Goal: Task Accomplishment & Management: Manage account settings

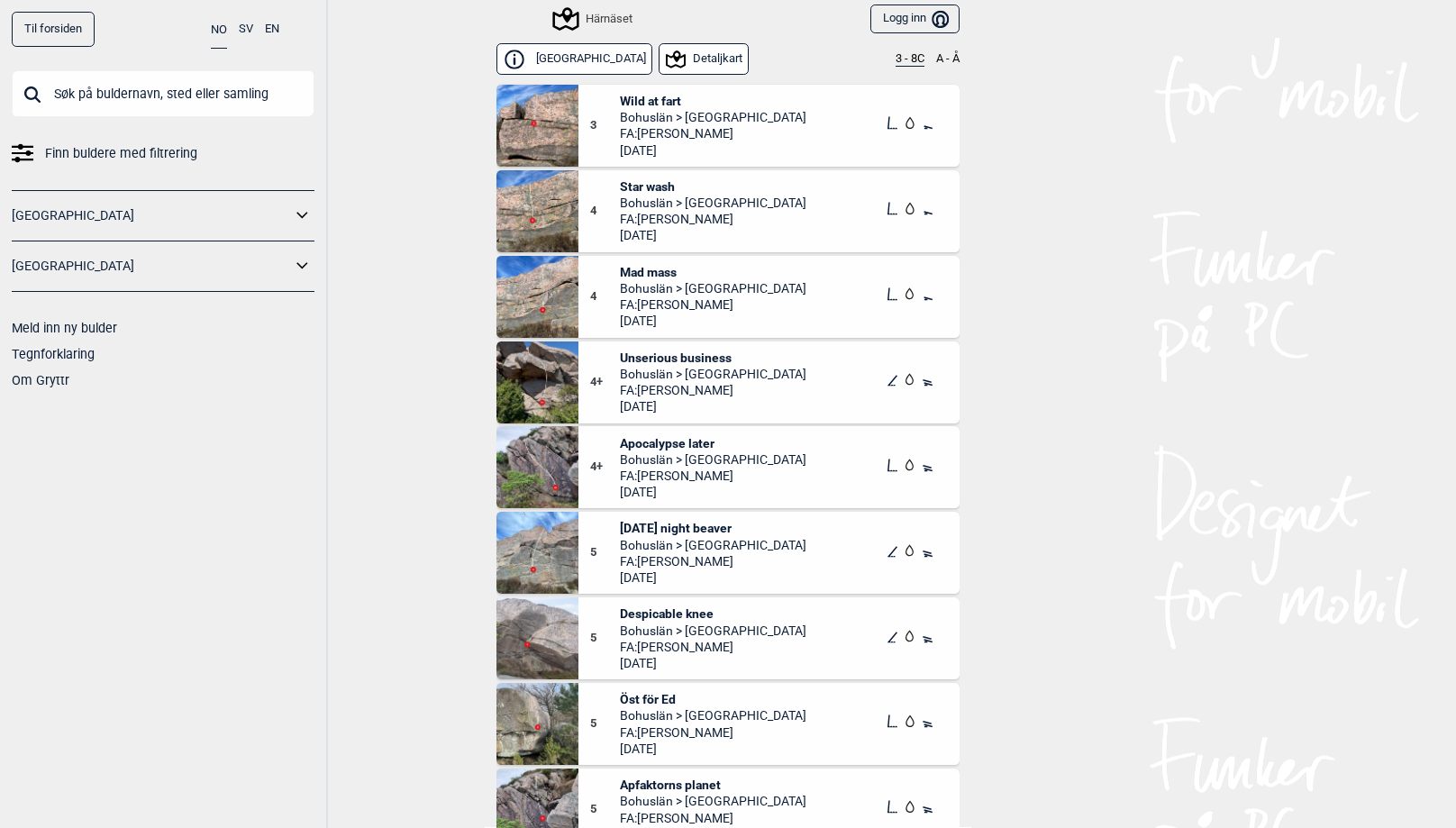
click at [175, 88] on input "text" at bounding box center [162, 93] width 302 height 47
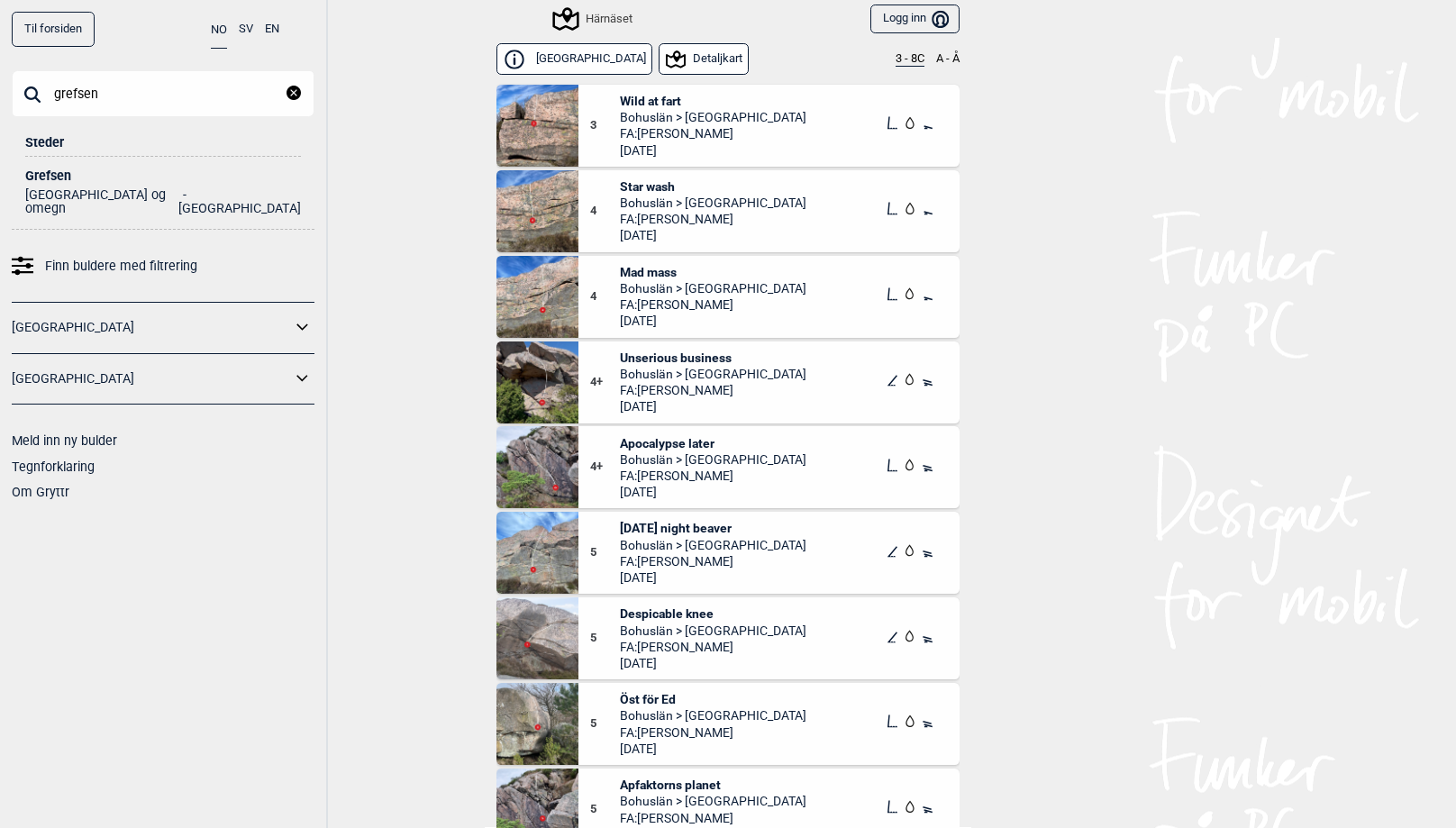
type input "grefsen"
click at [51, 170] on div "Grefsen" at bounding box center [162, 176] width 276 height 13
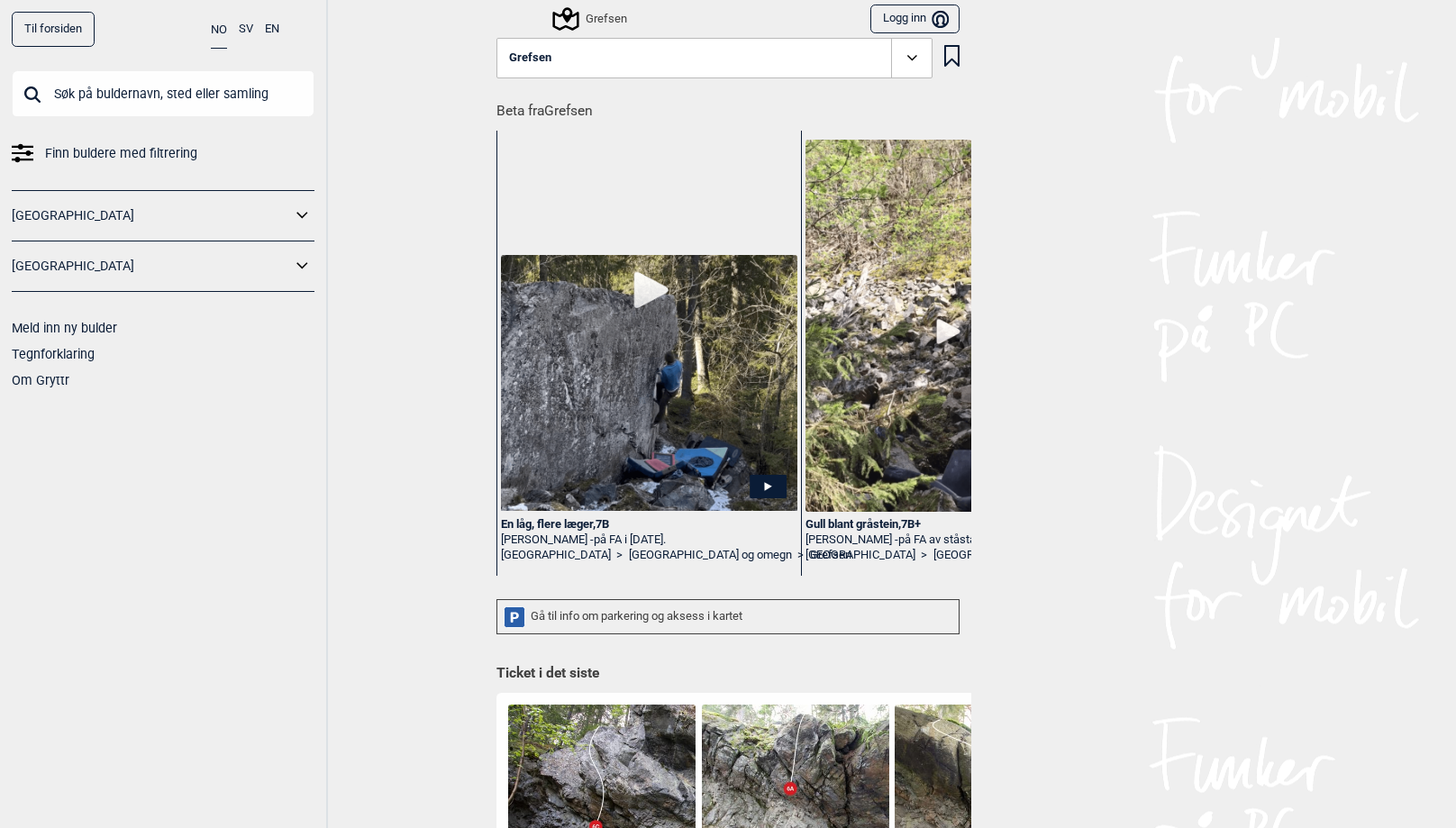
click at [578, 15] on icon at bounding box center [564, 19] width 26 height 24
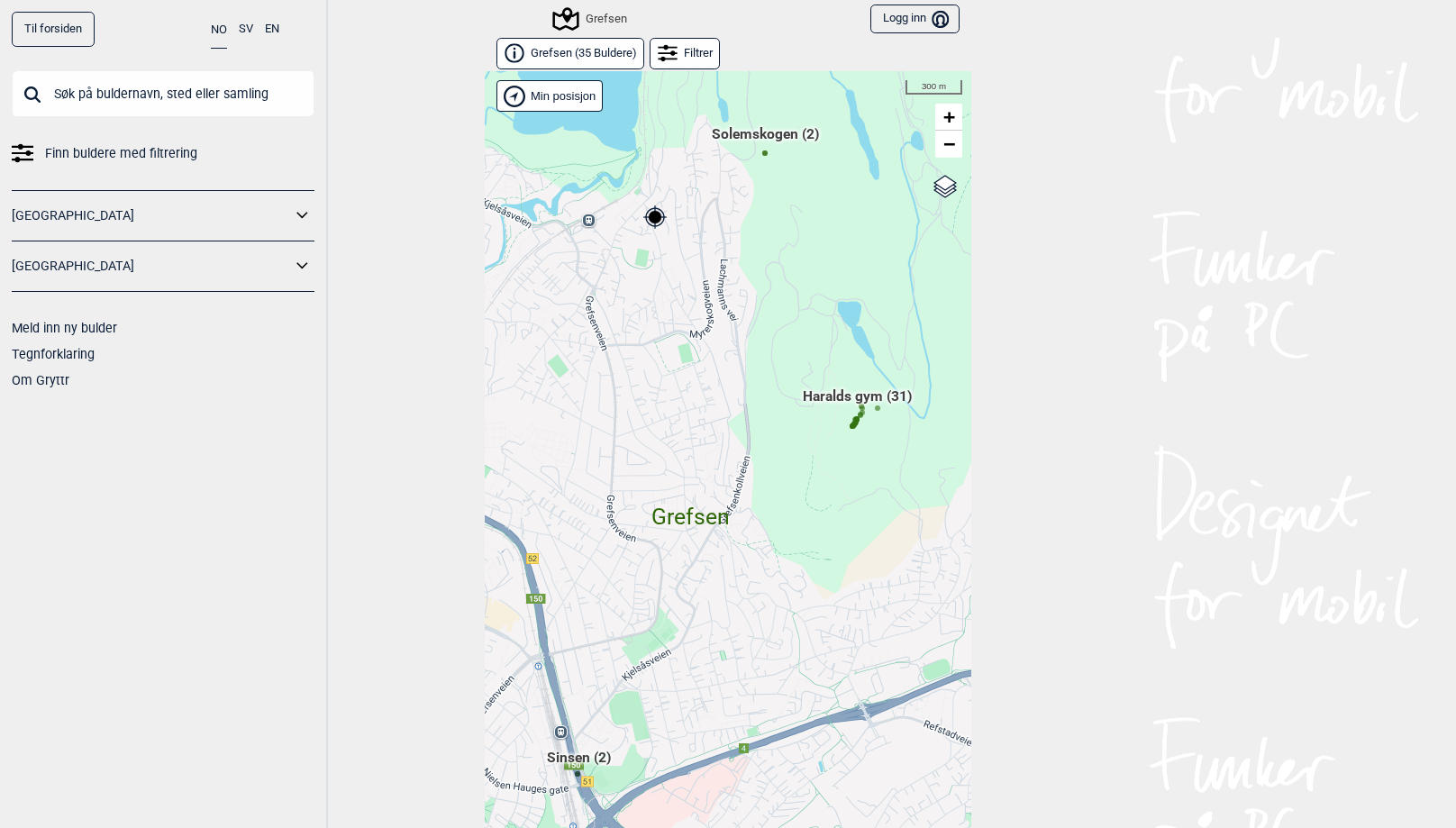
click at [556, 97] on div "Hallingdal Gol Ål Stange Kolomoen [GEOGRAPHIC_DATA] [GEOGRAPHIC_DATA][PERSON_NA…" at bounding box center [728, 464] width 486 height 785
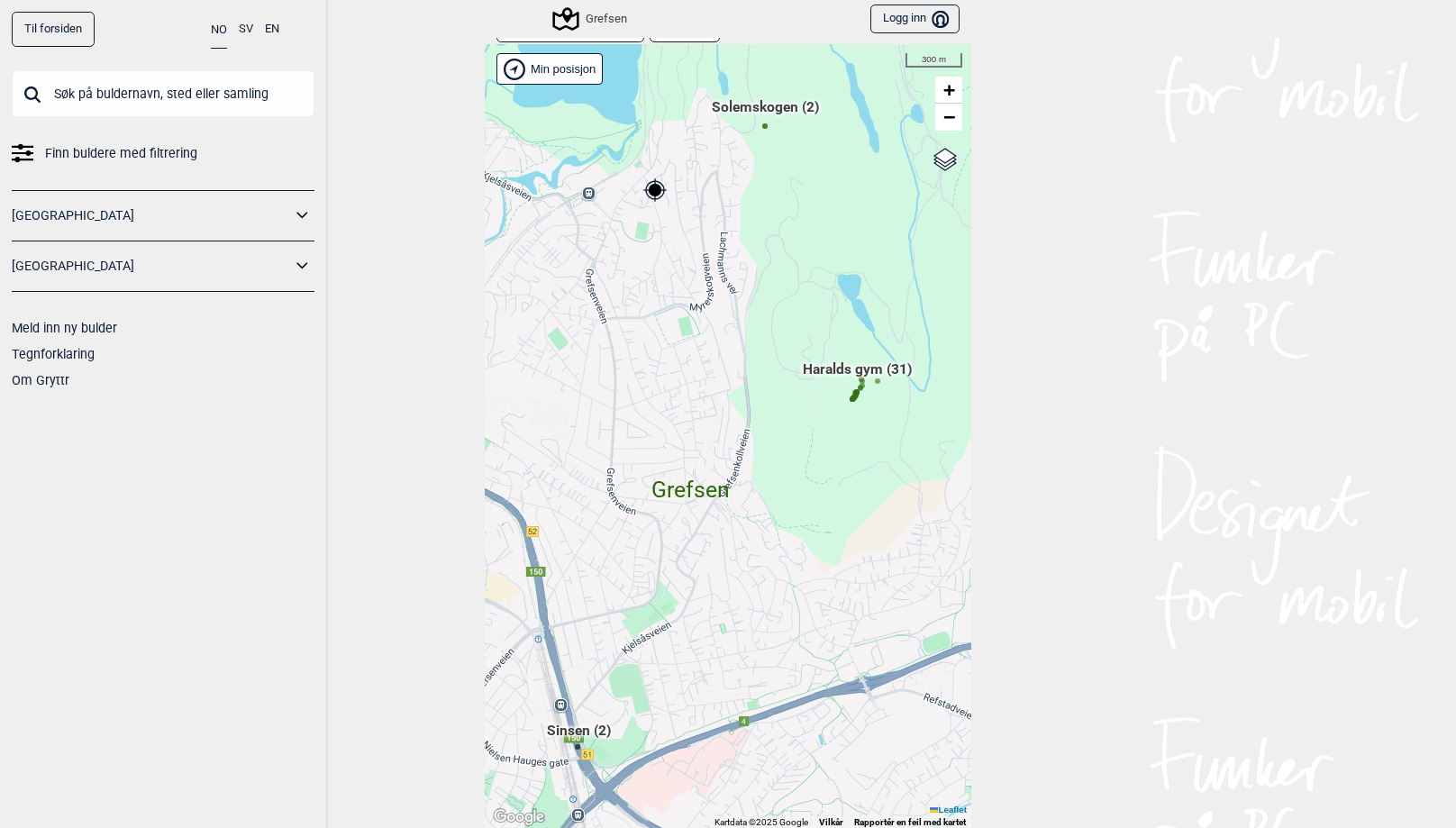
click at [49, 30] on link "Til forsiden" at bounding box center [52, 29] width 83 height 35
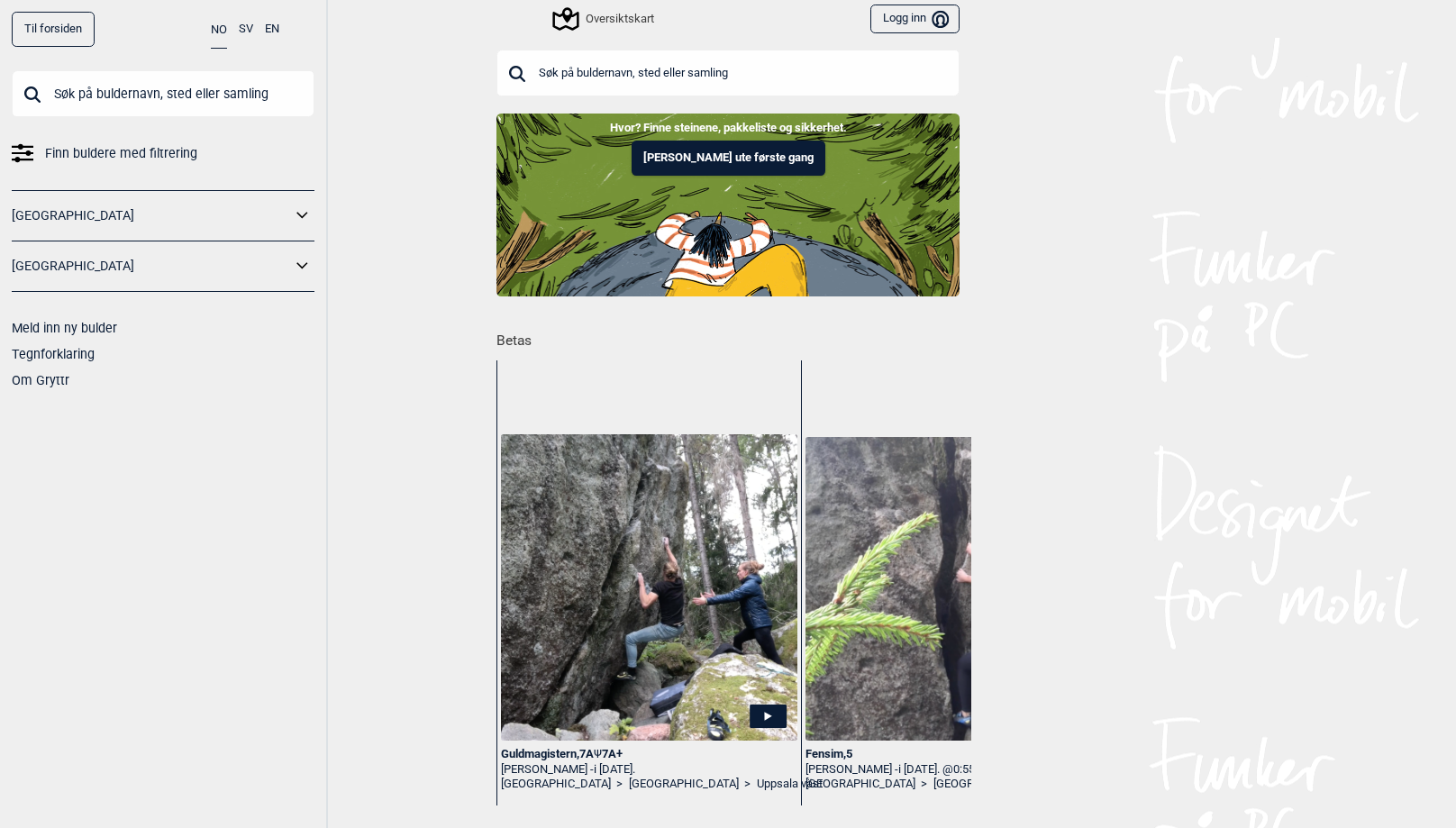
click at [611, 17] on div "Oversiktskart" at bounding box center [605, 19] width 99 height 22
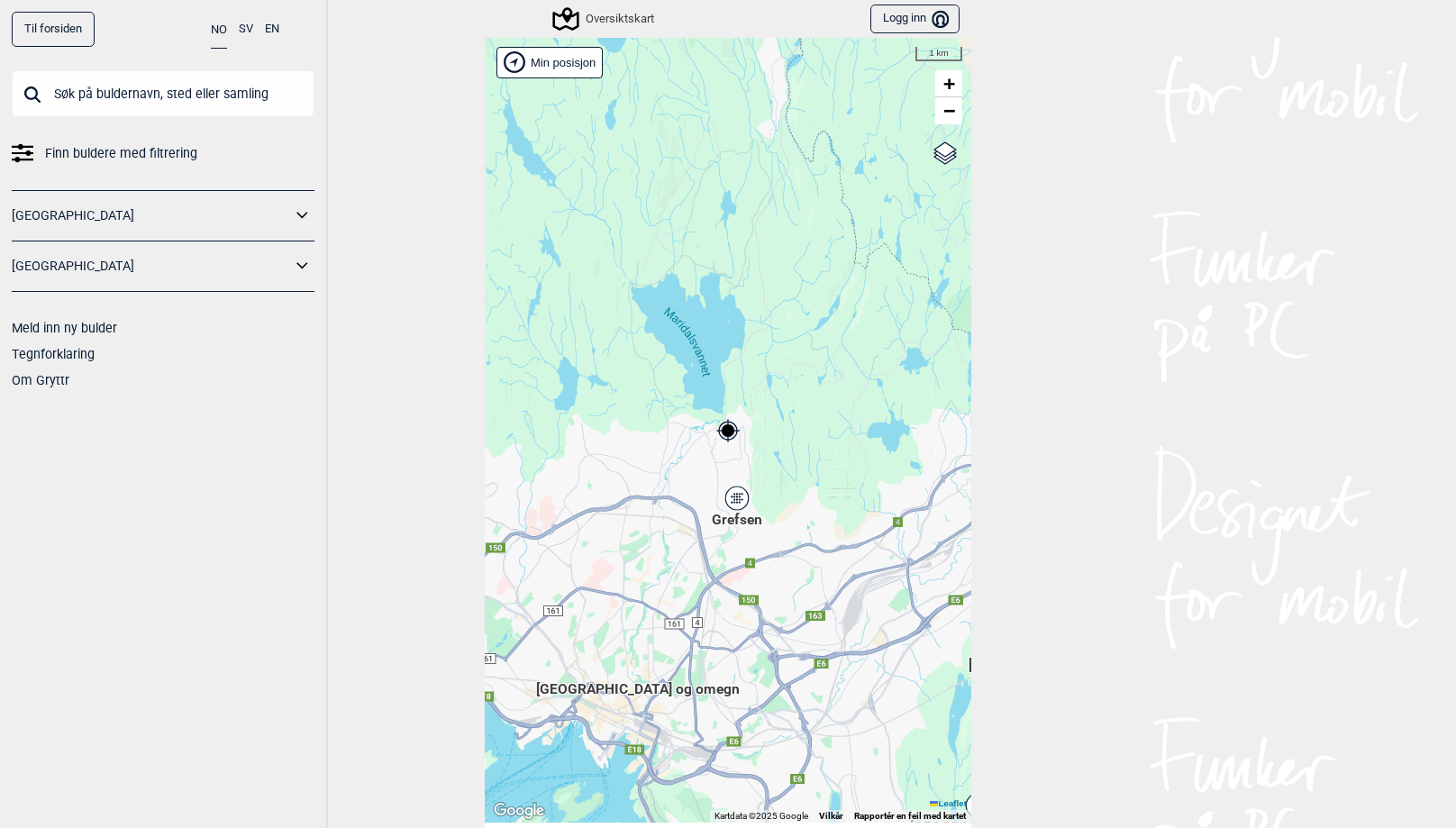
click at [735, 498] on div "Grefsen" at bounding box center [736, 498] width 10 height 10
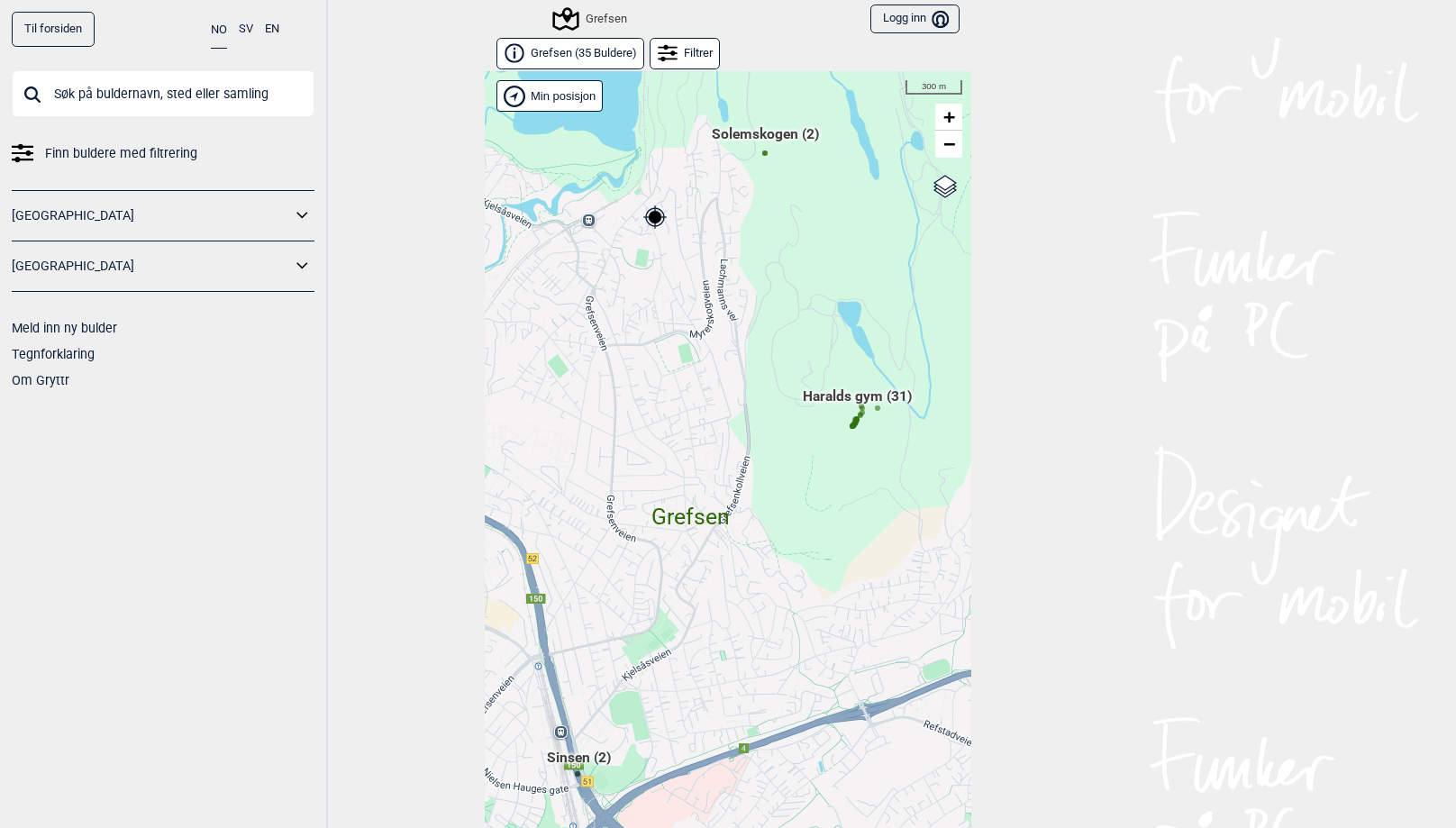
click at [680, 57] on div "Filtrer" at bounding box center [685, 53] width 71 height 31
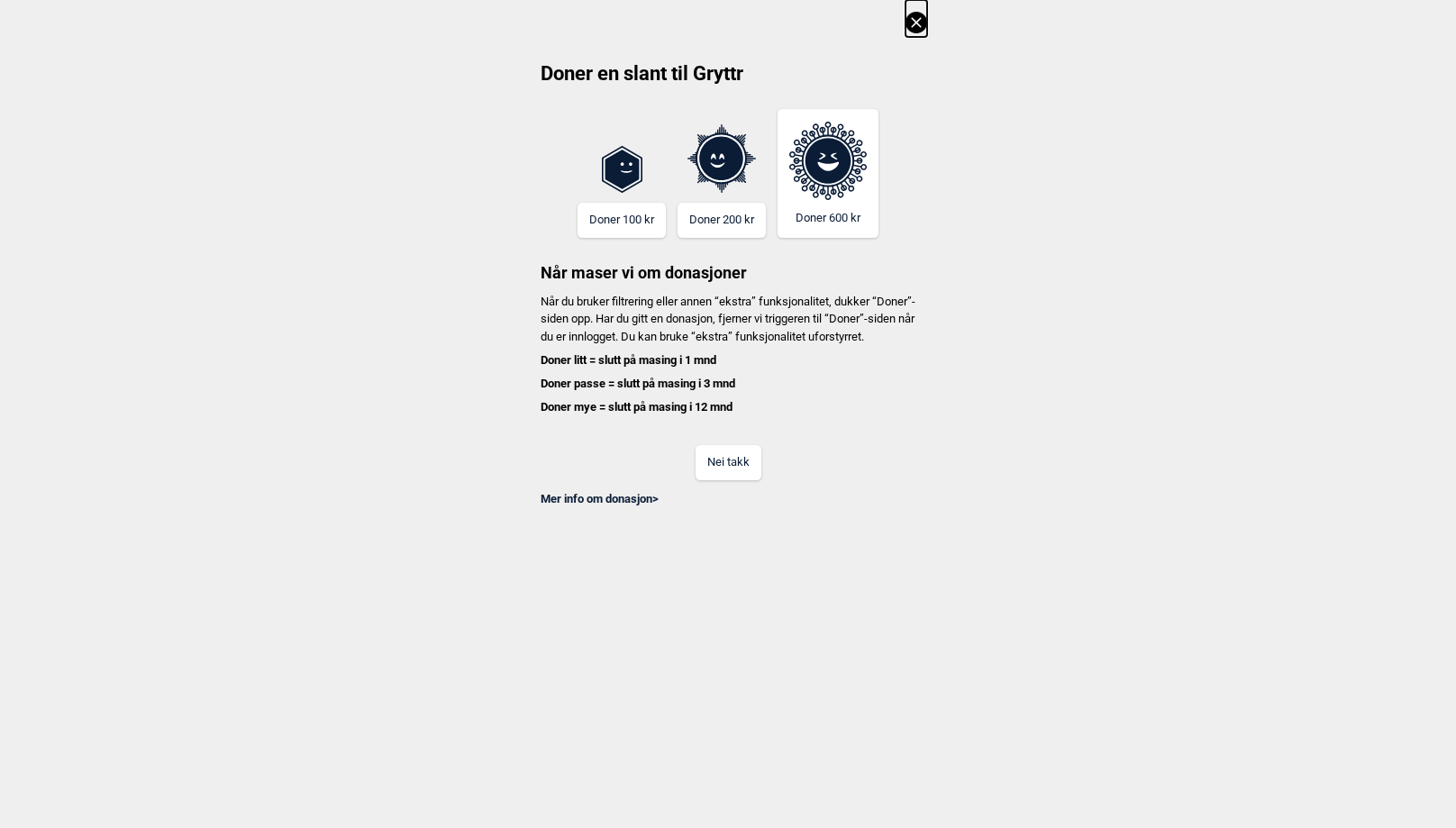
click at [726, 471] on button "Nei takk" at bounding box center [728, 463] width 66 height 35
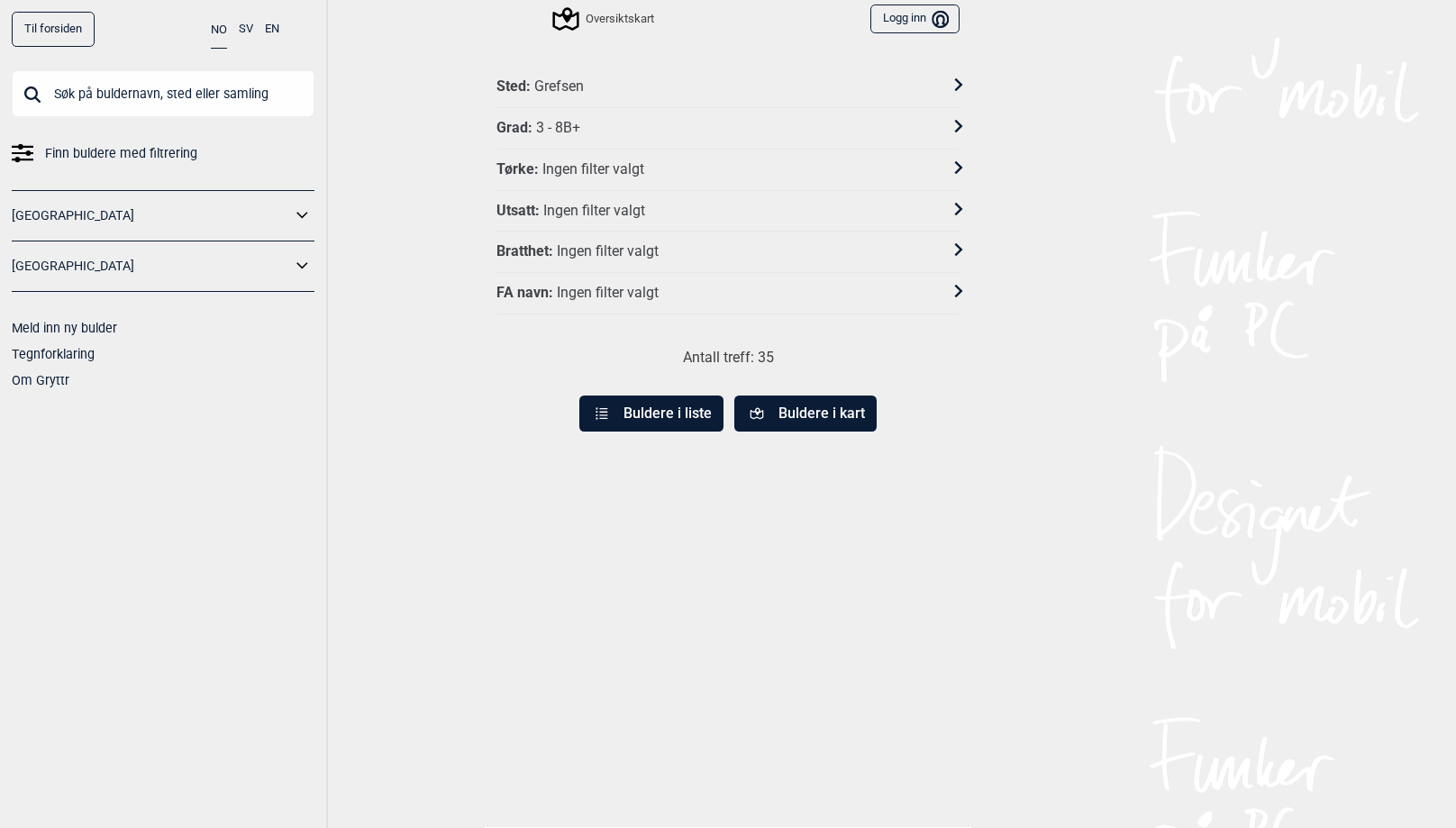
click at [596, 123] on div "Grad : 3 - 8B+" at bounding box center [716, 129] width 440 height 19
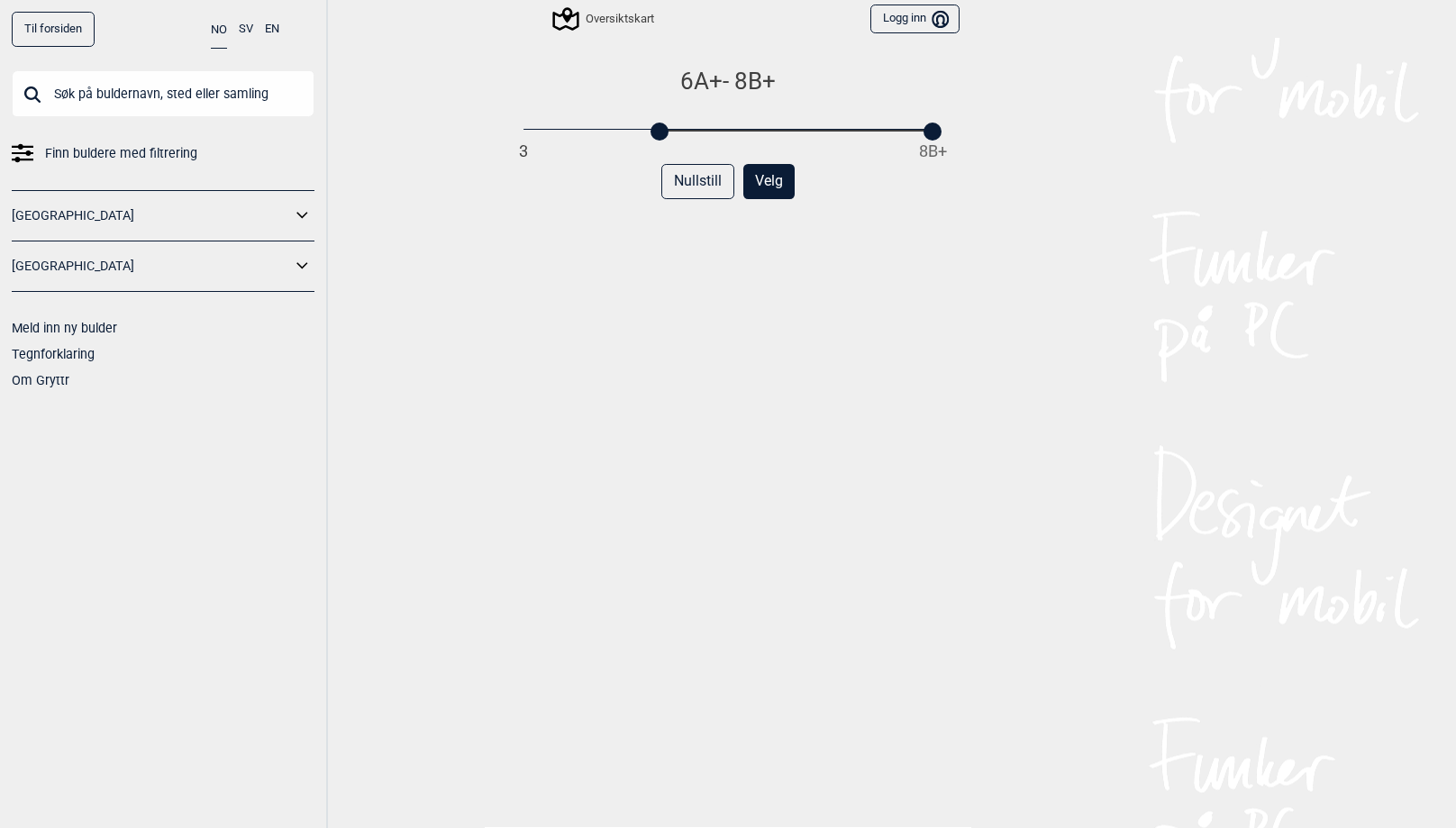
click at [656, 129] on div "3 8B+" at bounding box center [728, 130] width 409 height 12
click at [779, 126] on div "3 8B+" at bounding box center [728, 130] width 409 height 12
drag, startPoint x: 780, startPoint y: 126, endPoint x: 694, endPoint y: 128, distance: 86.0
click at [694, 128] on div at bounding box center [699, 131] width 18 height 18
drag, startPoint x: 935, startPoint y: 128, endPoint x: 769, endPoint y: 123, distance: 166.1
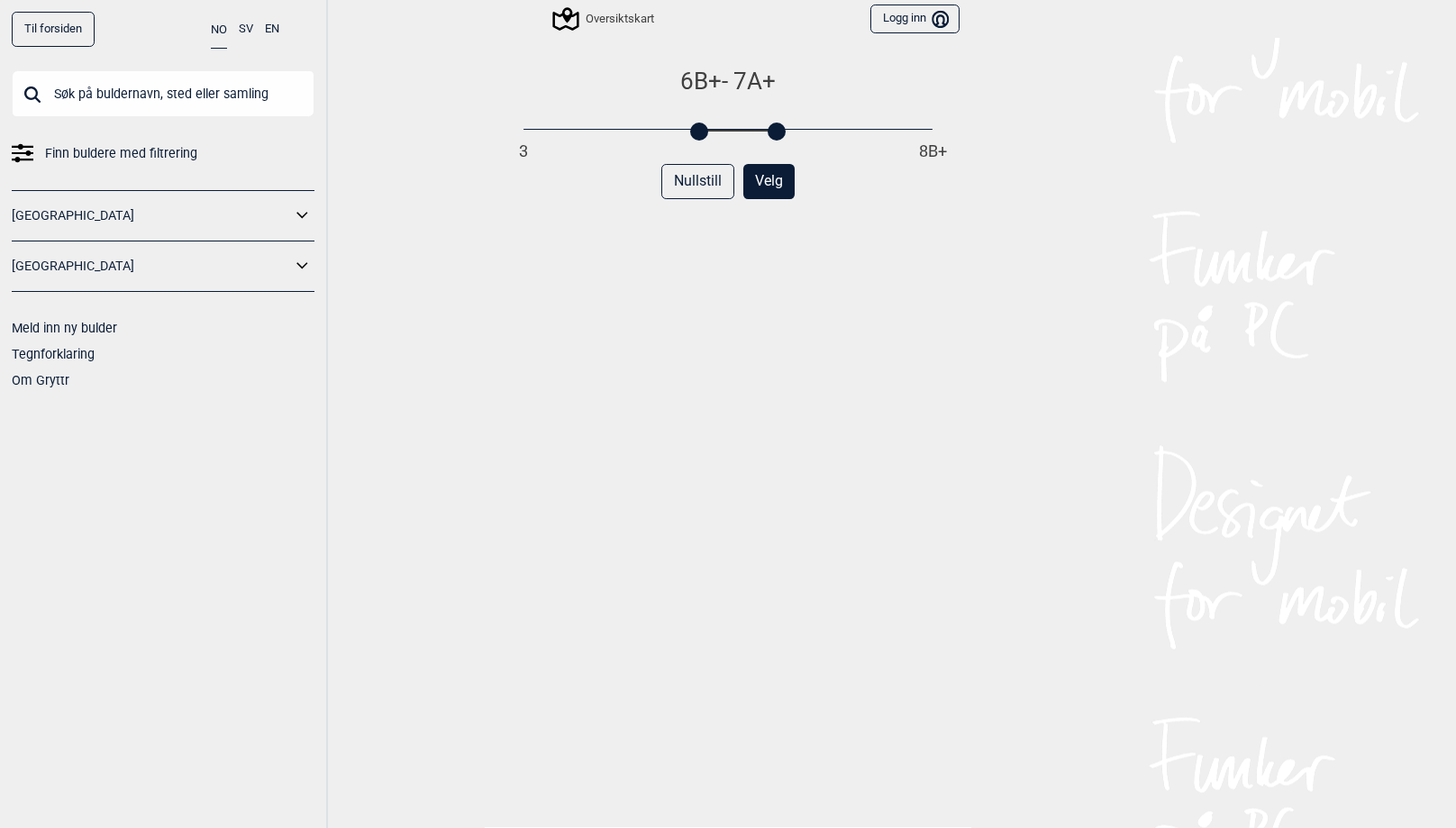
click at [769, 124] on div "3 8B+" at bounding box center [728, 130] width 409 height 12
click at [769, 174] on button "Velg" at bounding box center [769, 181] width 51 height 35
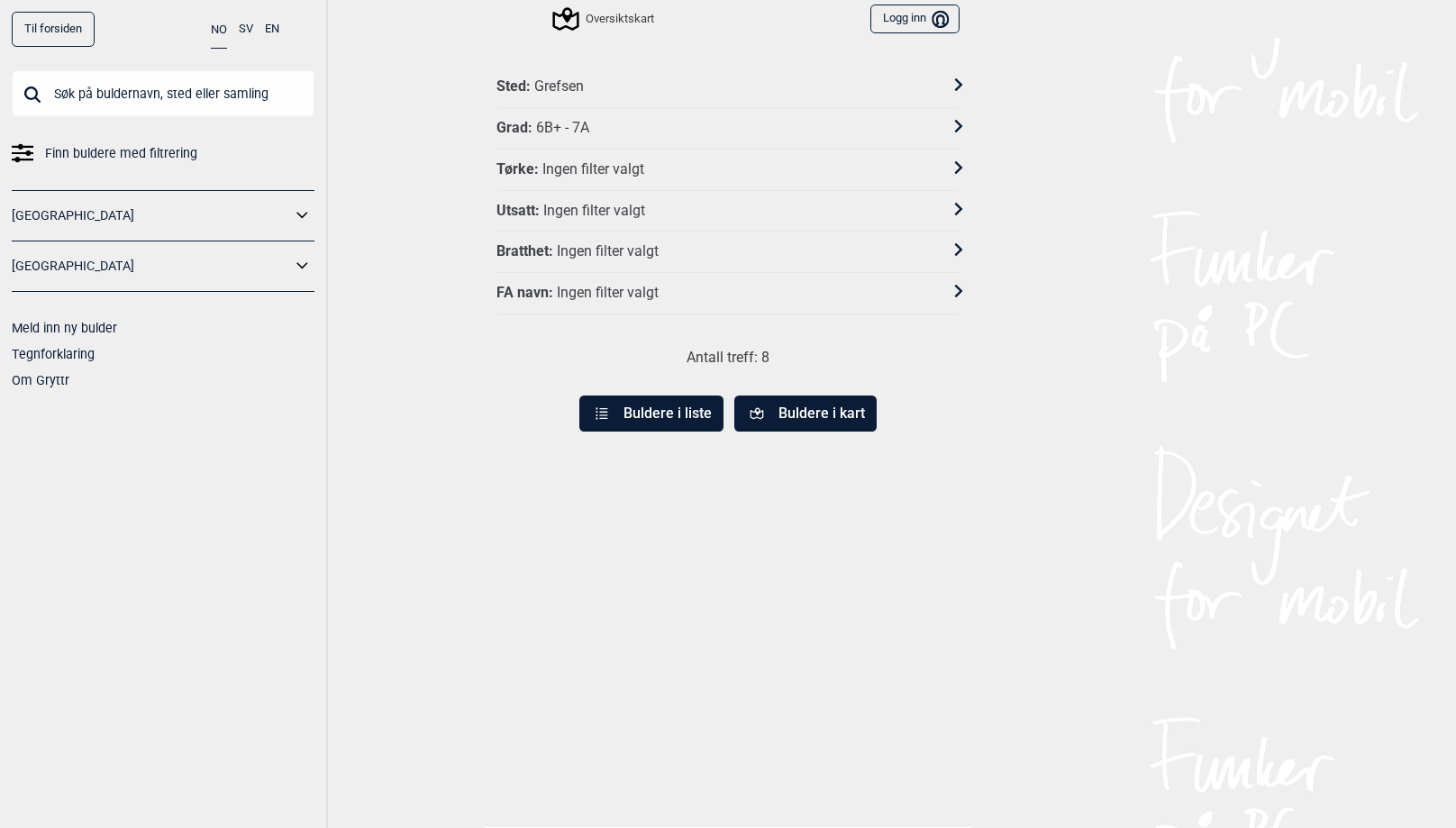
click at [808, 408] on button "Buldere i kart" at bounding box center [805, 414] width 142 height 36
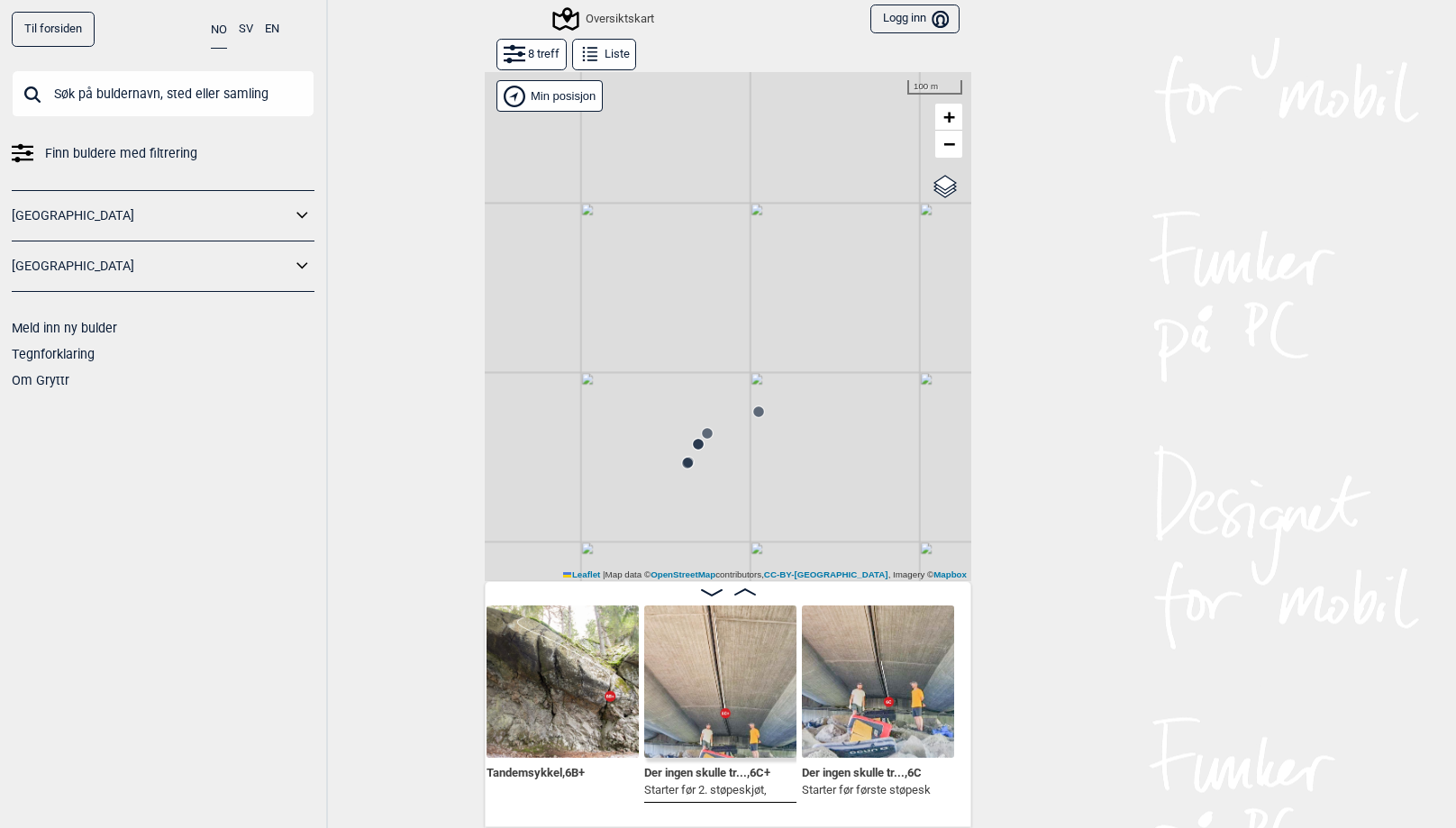
scroll to position [0, 1099]
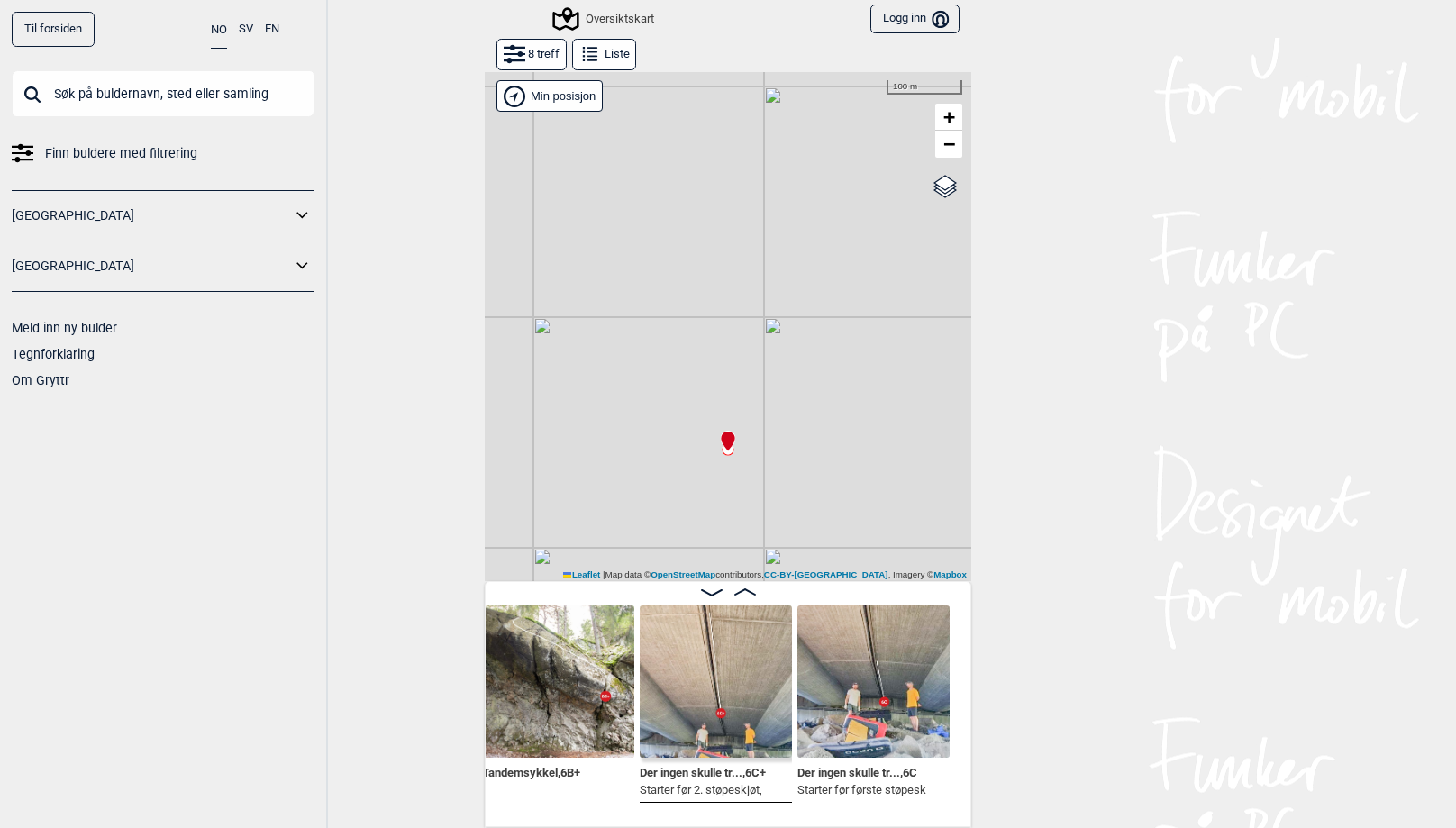
click at [124, 148] on span "Finn buldere med filtrering" at bounding box center [121, 153] width 153 height 26
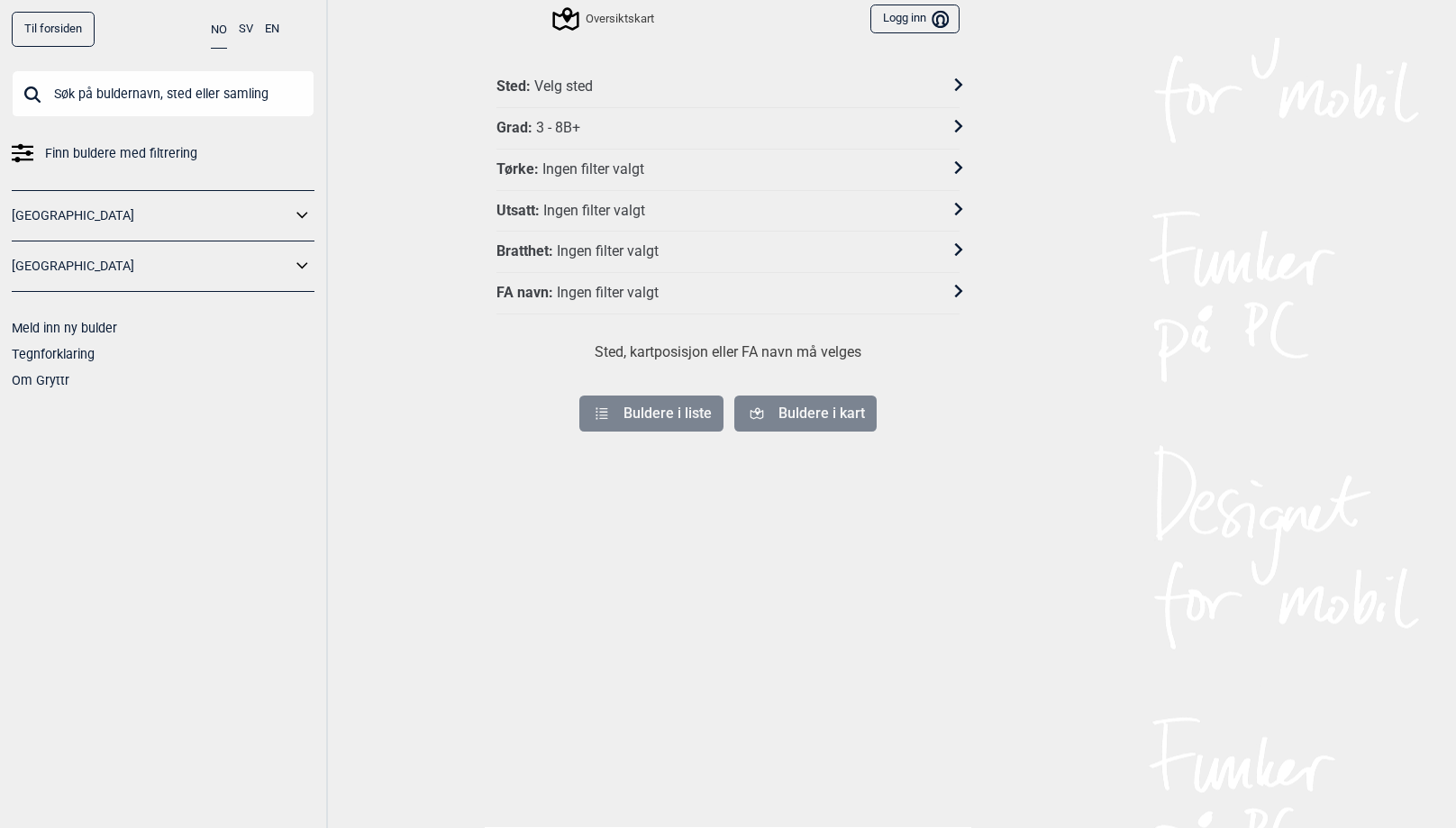
click at [557, 88] on div "Velg sted" at bounding box center [563, 87] width 58 height 19
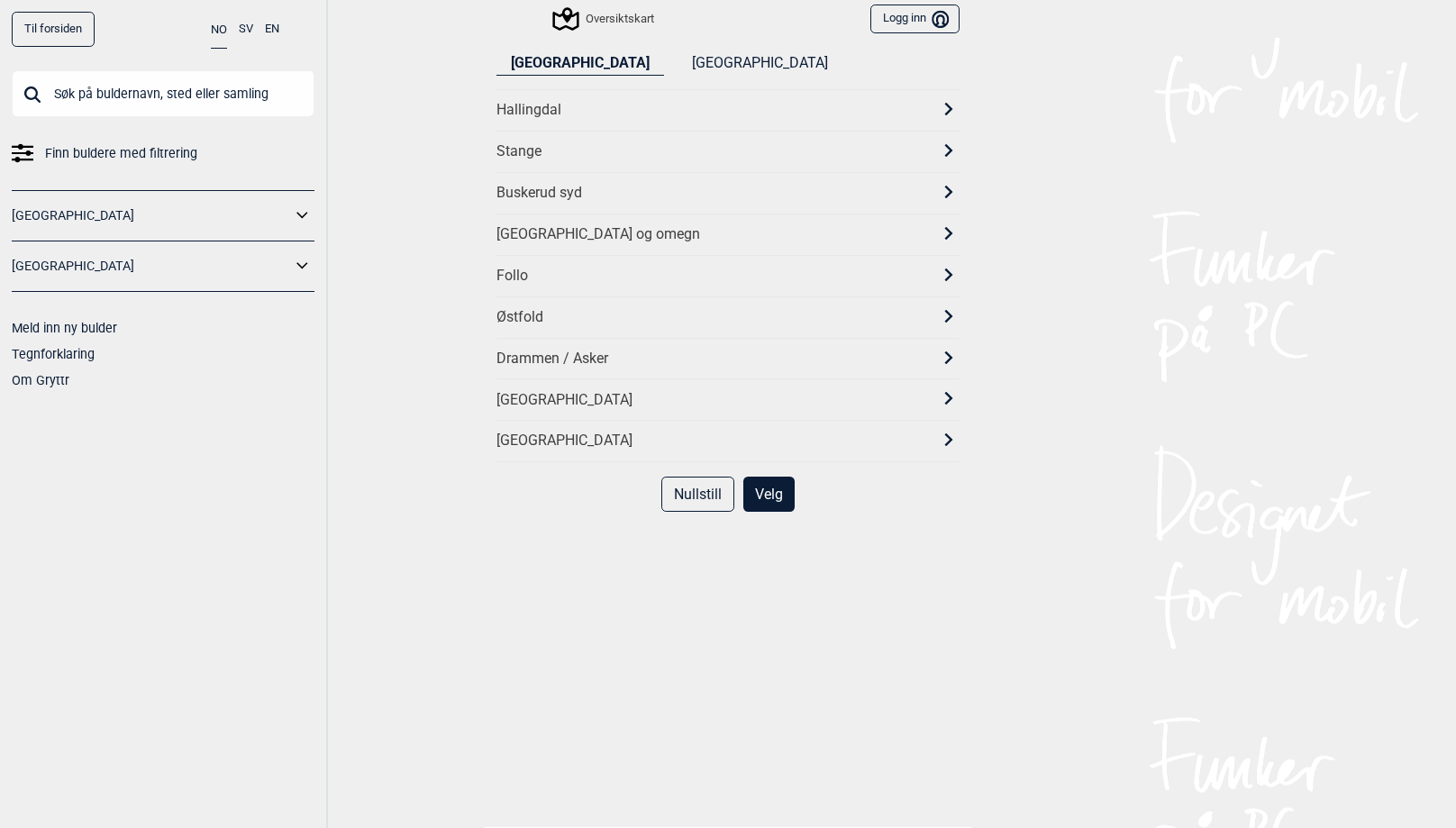
click at [531, 434] on div "[GEOGRAPHIC_DATA]" at bounding box center [712, 442] width 431 height 19
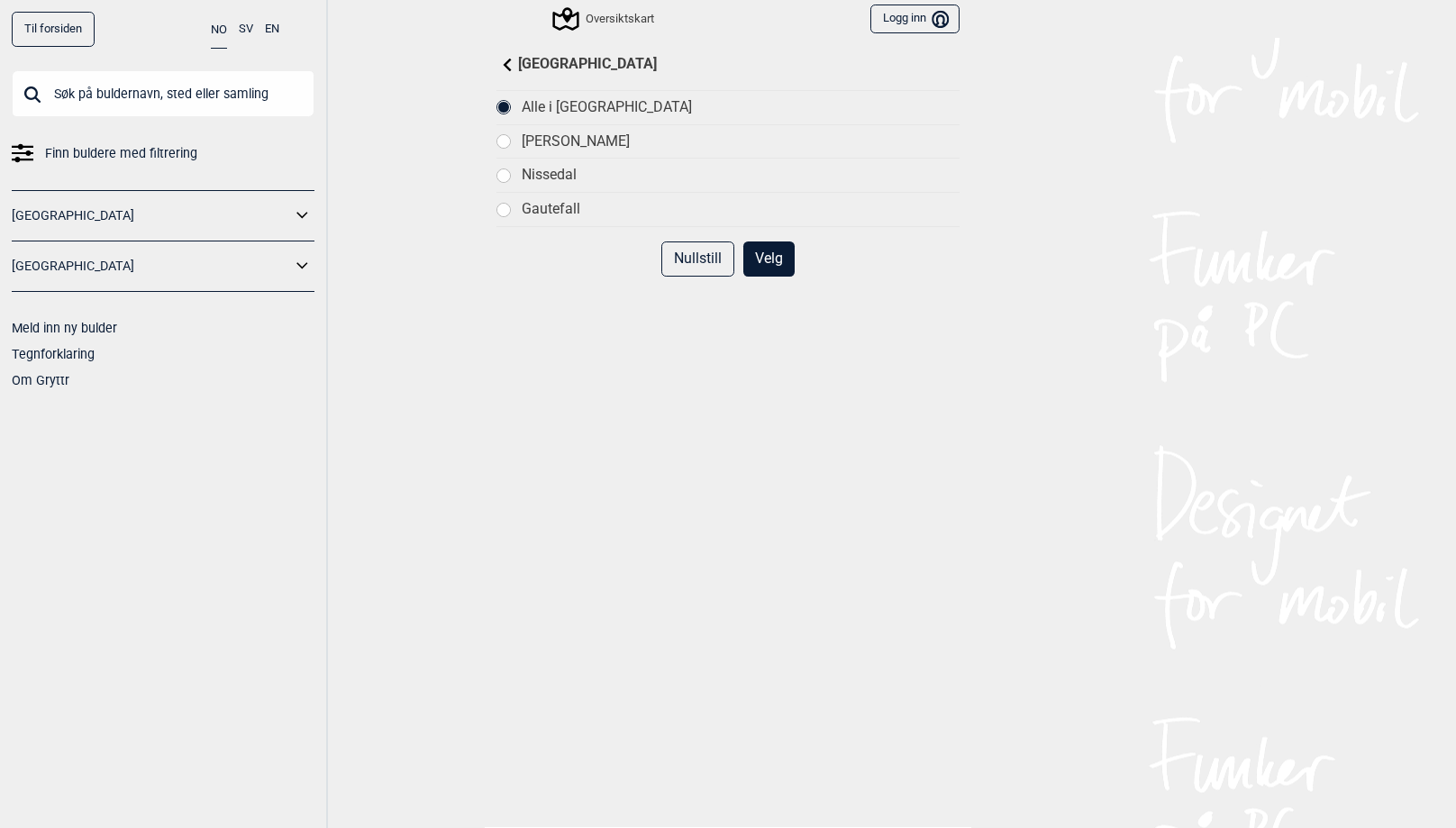
click at [504, 211] on div at bounding box center [502, 210] width 12 height 12
click at [769, 264] on button "Velg" at bounding box center [769, 259] width 51 height 35
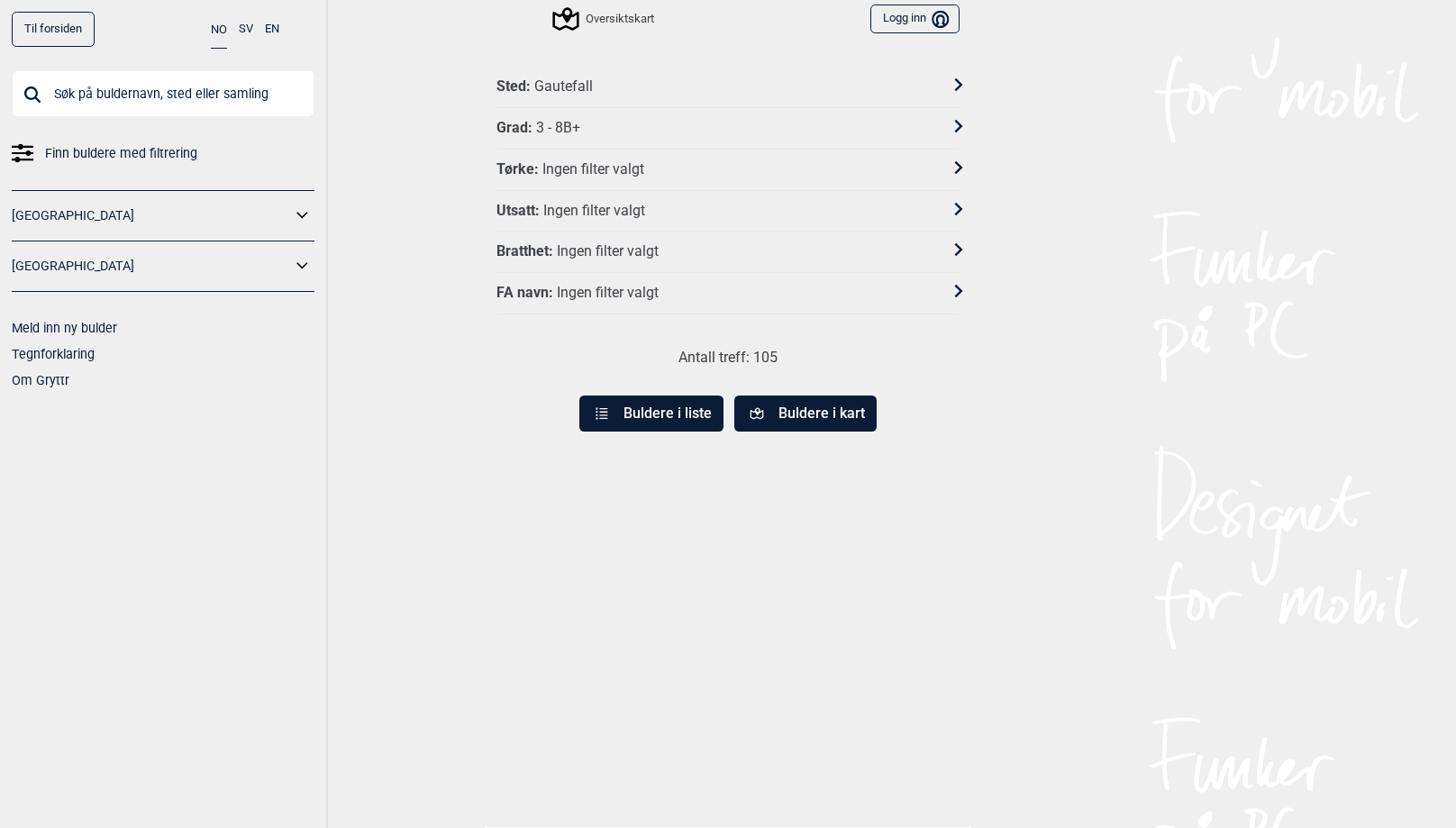
click at [611, 124] on div "Grad : 3 - 8B+" at bounding box center [716, 129] width 440 height 19
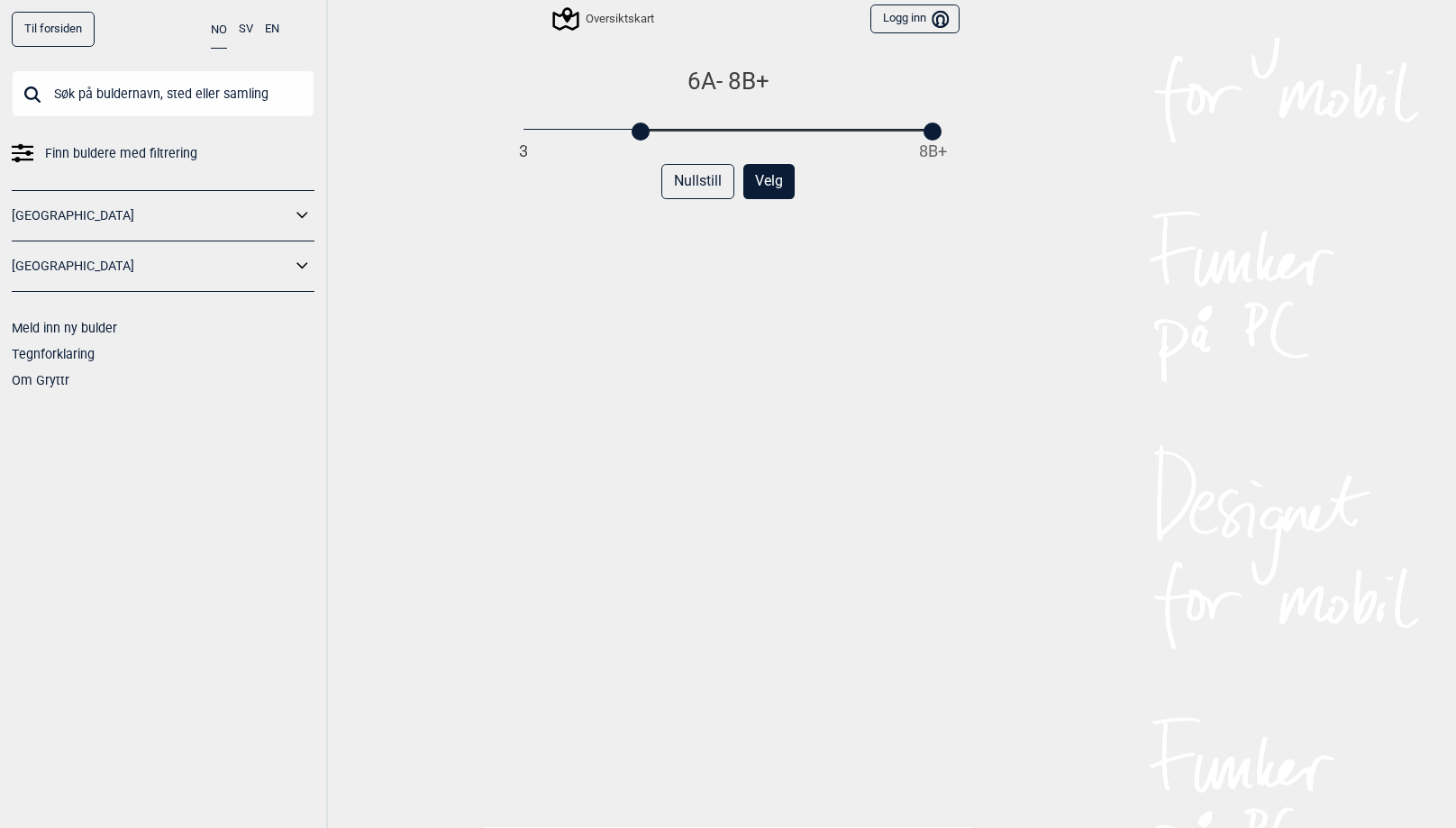
click at [640, 129] on div "3 8B+" at bounding box center [728, 130] width 409 height 12
drag, startPoint x: 936, startPoint y: 131, endPoint x: 719, endPoint y: 125, distance: 217.1
click at [719, 126] on div at bounding box center [717, 131] width 18 height 18
click at [767, 180] on button "Velg" at bounding box center [769, 181] width 51 height 35
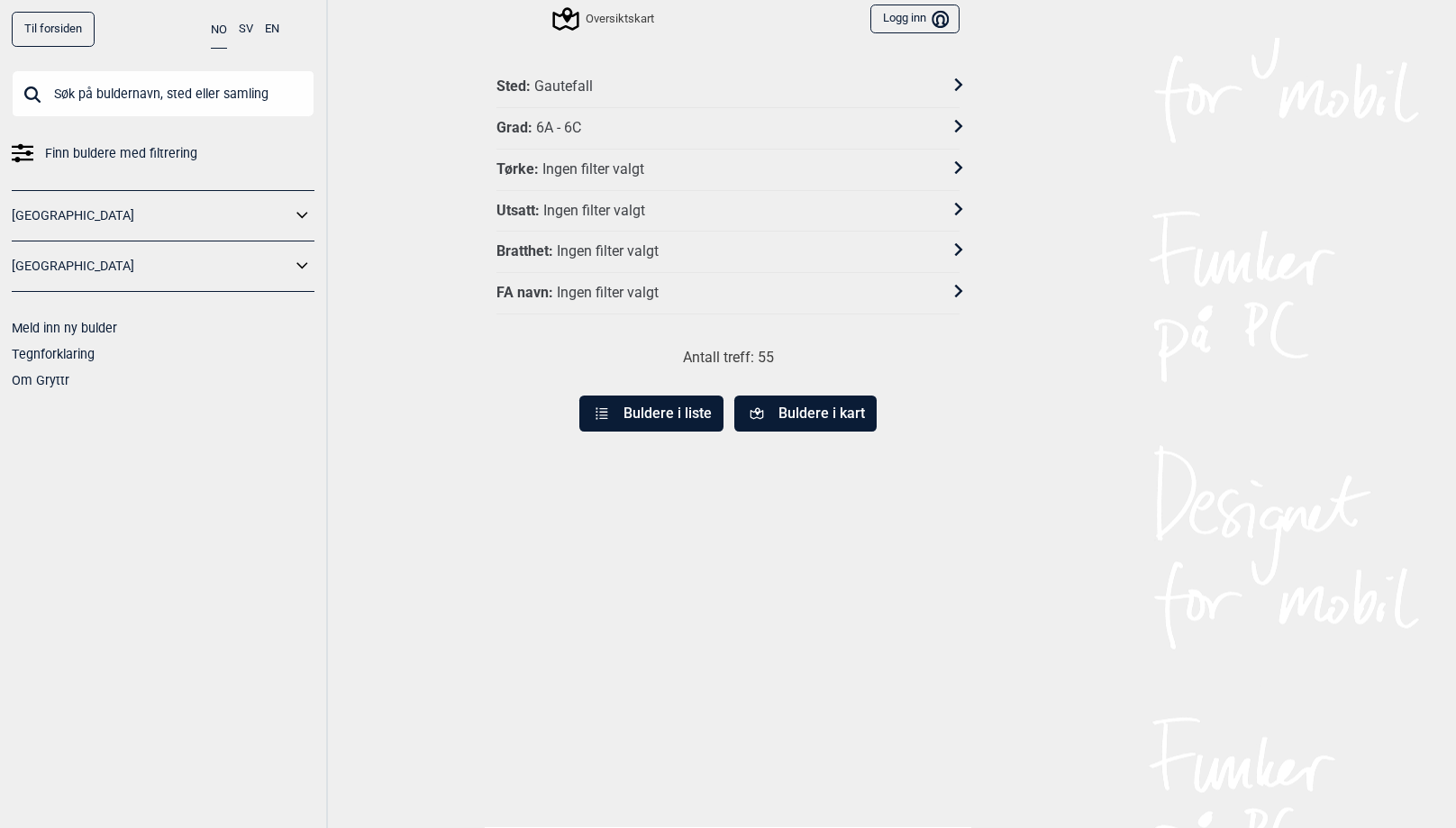
click at [767, 180] on div "Tørke : Ingen filter valgt" at bounding box center [728, 170] width 463 height 41
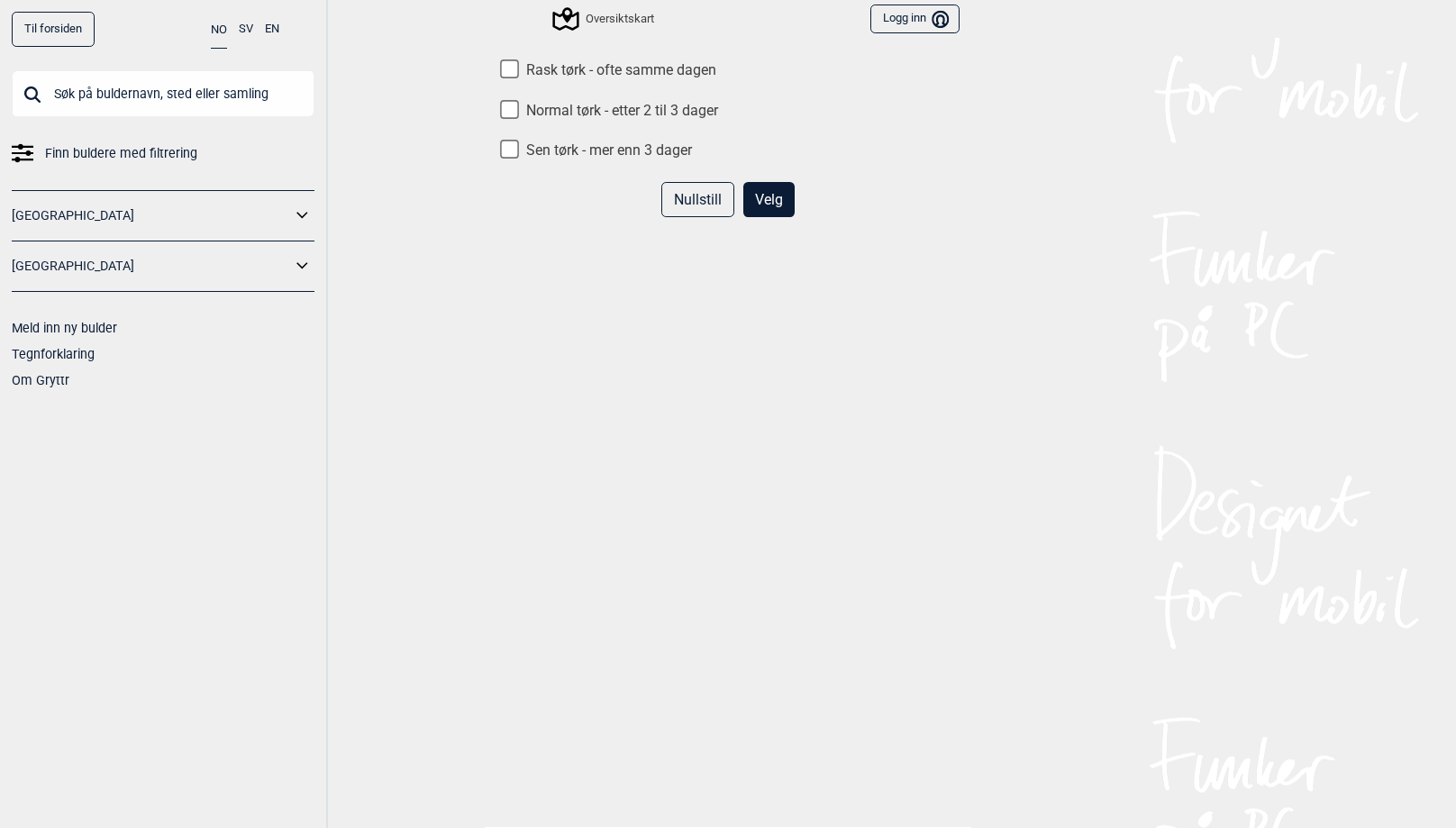
click at [511, 72] on input "Rask tørk - ofte samme dagen" at bounding box center [509, 69] width 19 height 19
checkbox input "true"
click at [766, 195] on button "Velg" at bounding box center [769, 199] width 51 height 35
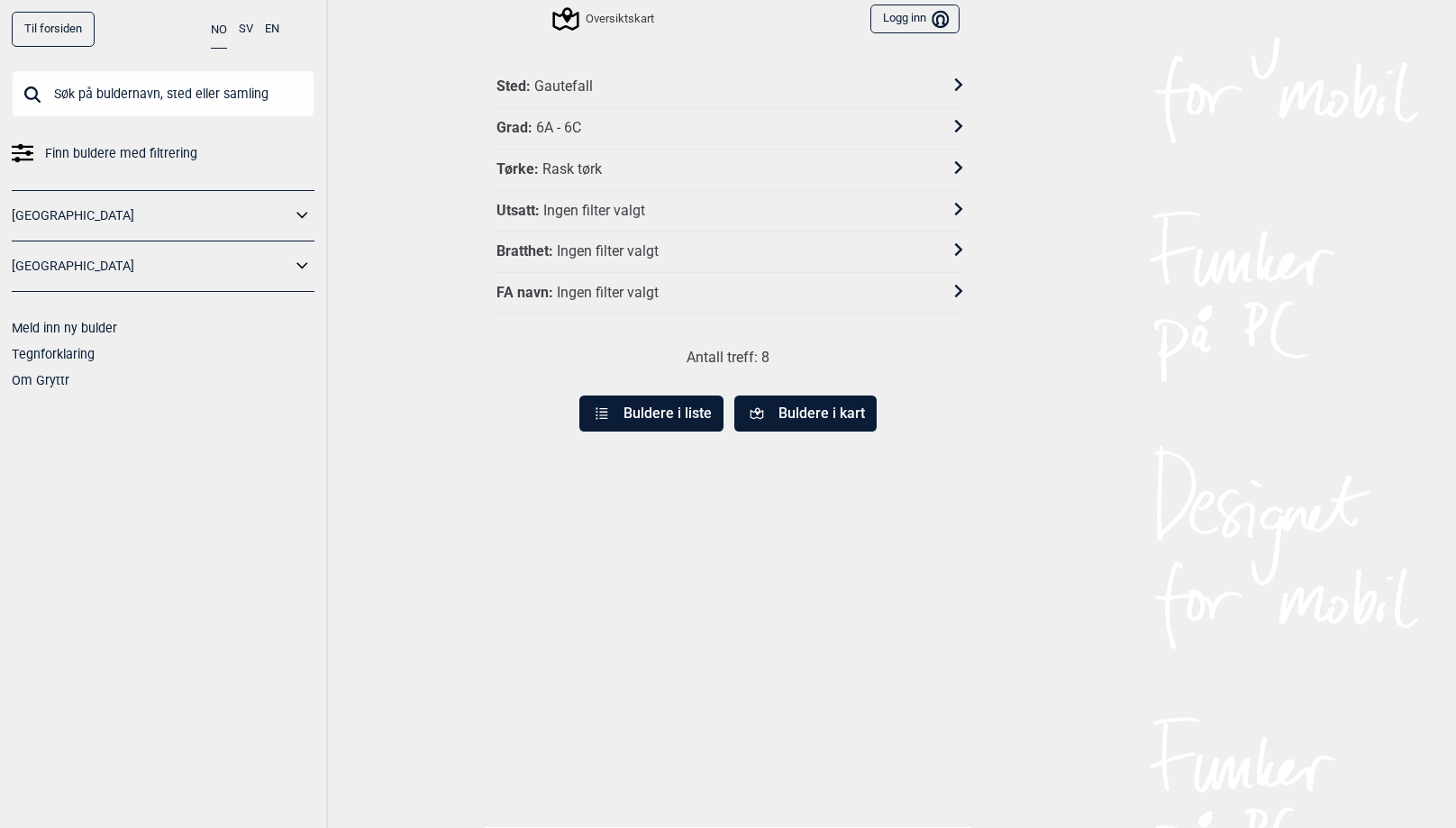
click at [644, 403] on button "Buldere i liste" at bounding box center [650, 414] width 144 height 36
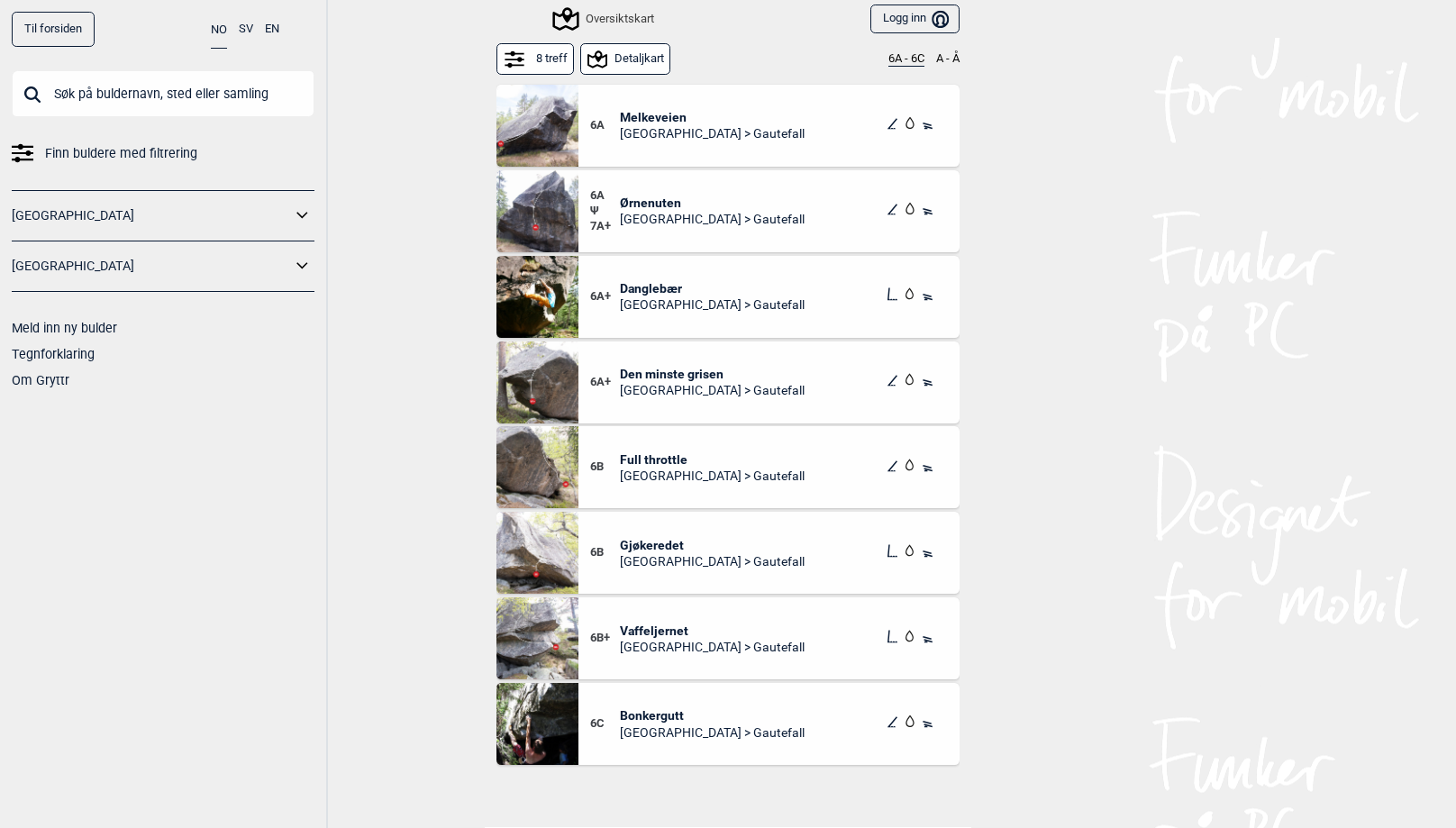
click at [627, 57] on button "Detaljkart" at bounding box center [625, 58] width 91 height 31
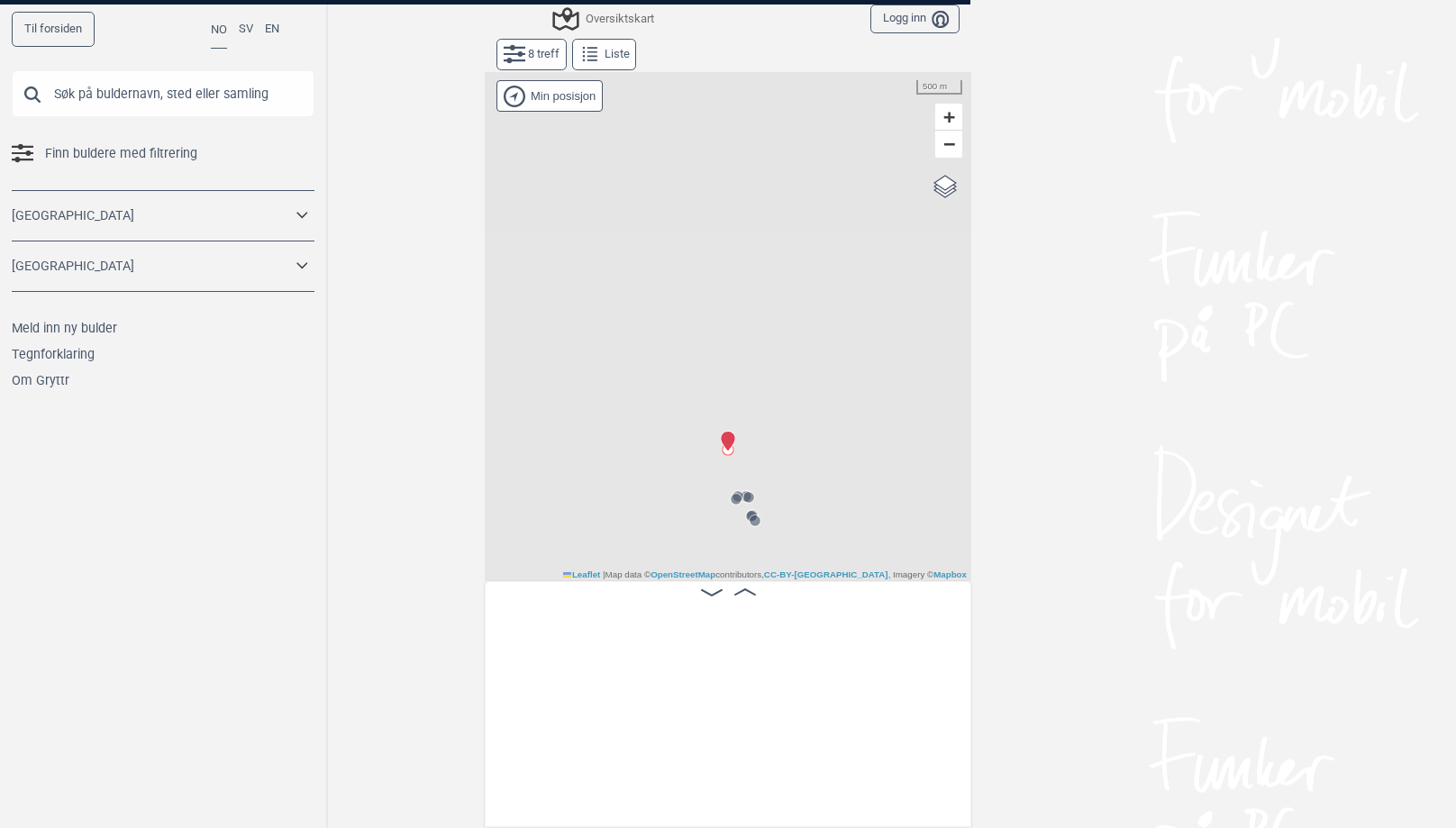
scroll to position [0, 141]
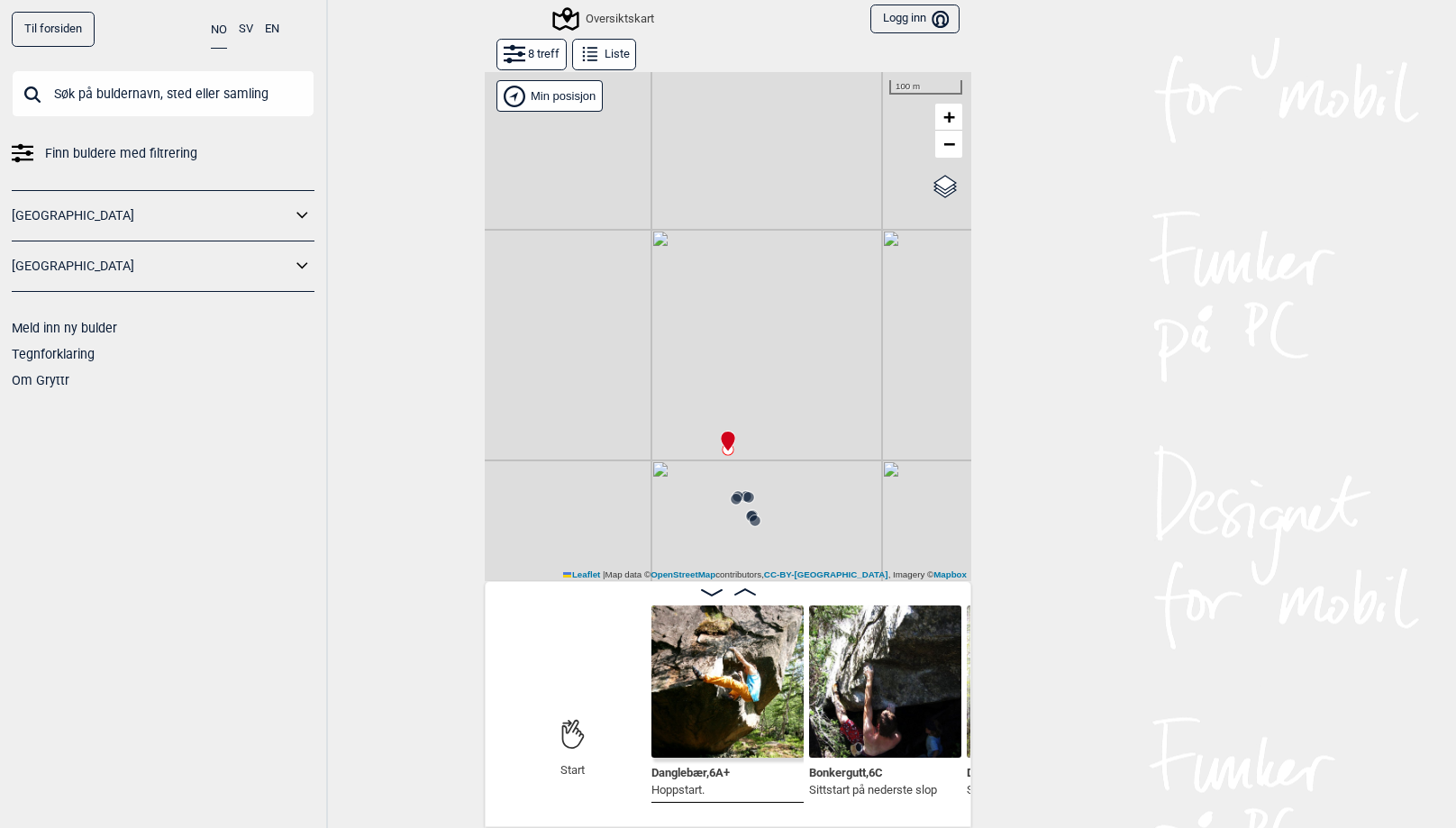
click at [554, 89] on div "Min posisjon" at bounding box center [549, 95] width 106 height 31
click at [96, 218] on link "[GEOGRAPHIC_DATA]" at bounding box center [151, 216] width 279 height 26
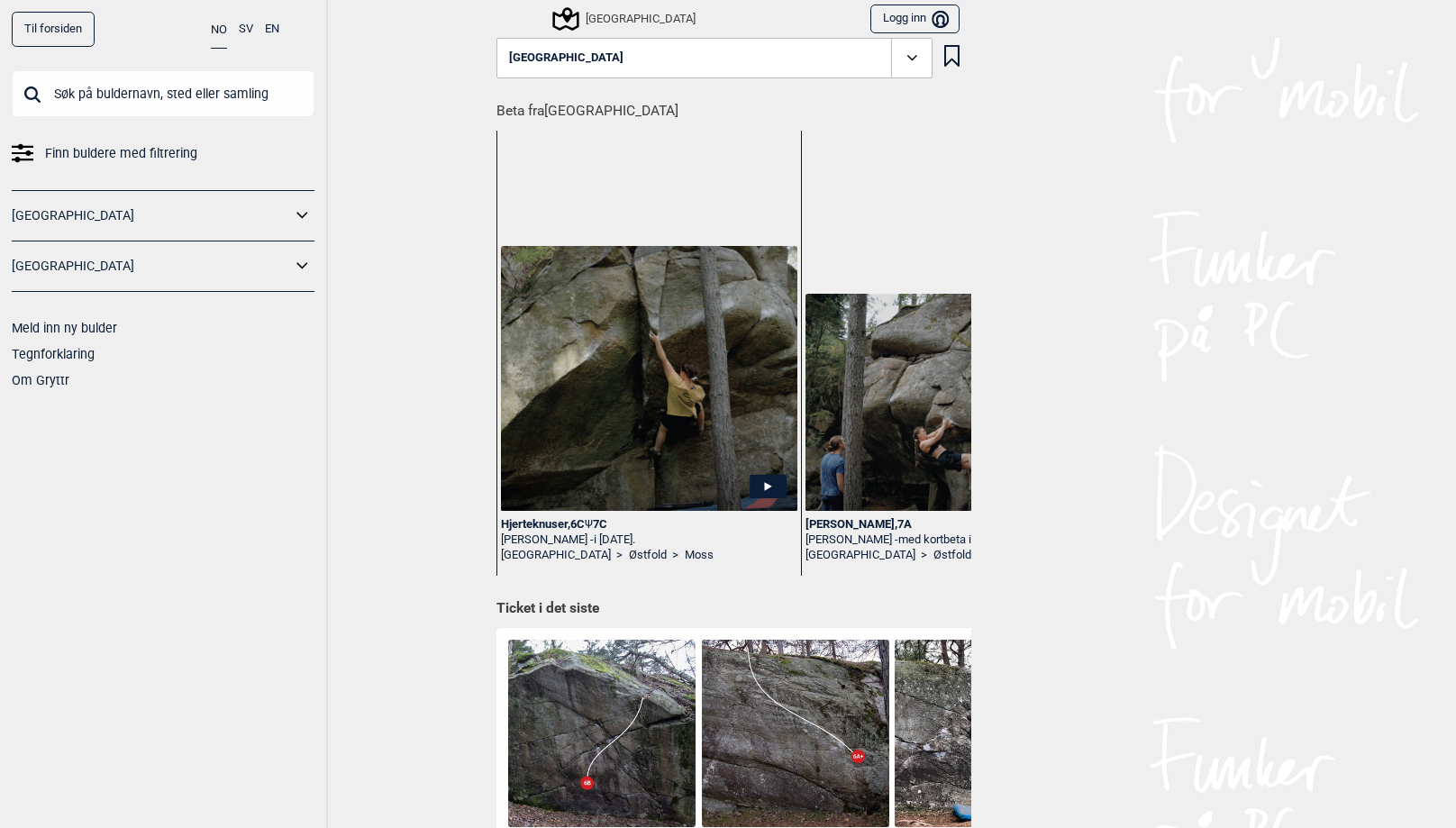
click at [913, 54] on icon at bounding box center [913, 58] width 21 height 21
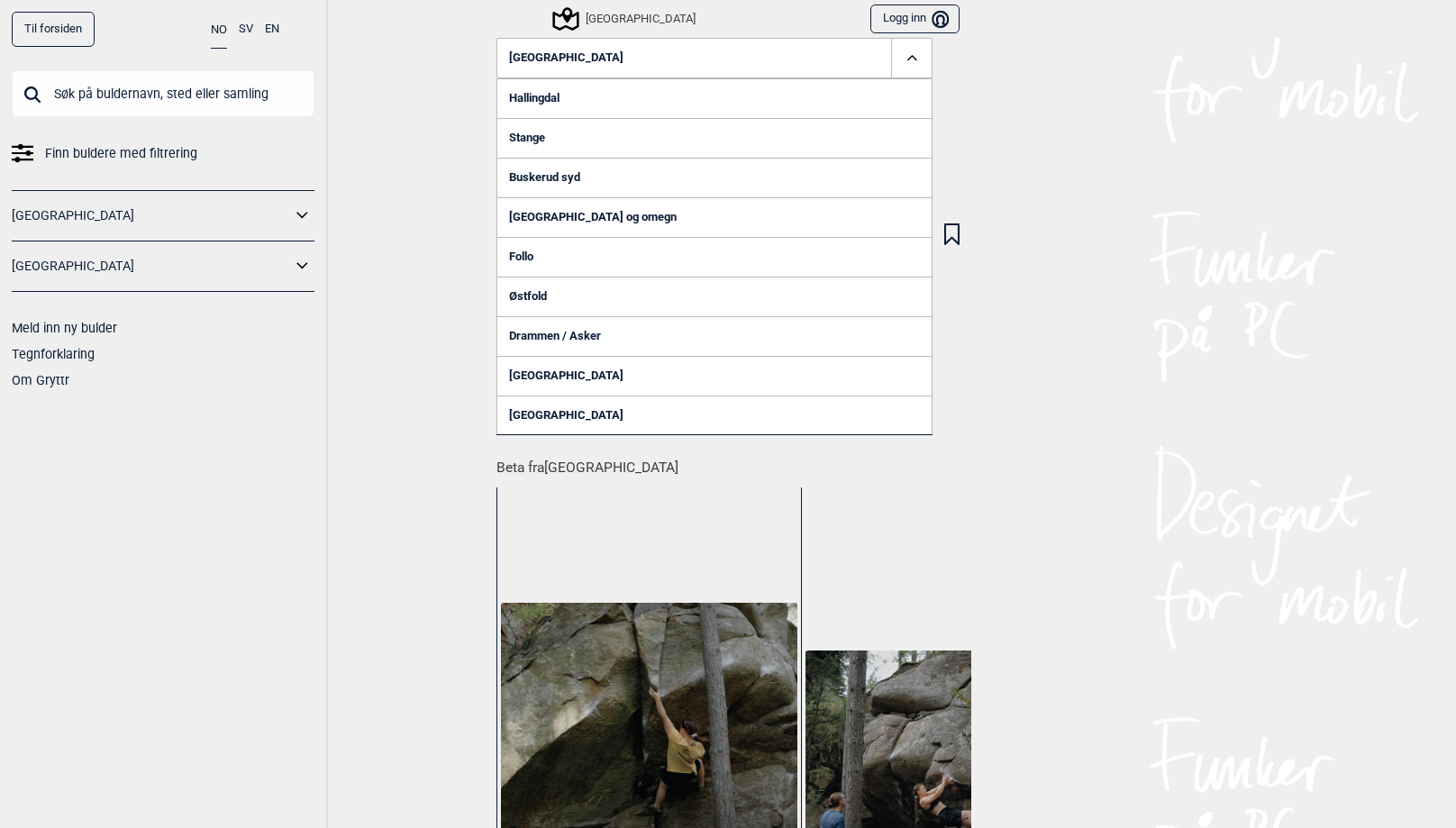
click at [577, 180] on link "Buskerud syd" at bounding box center [714, 177] width 436 height 40
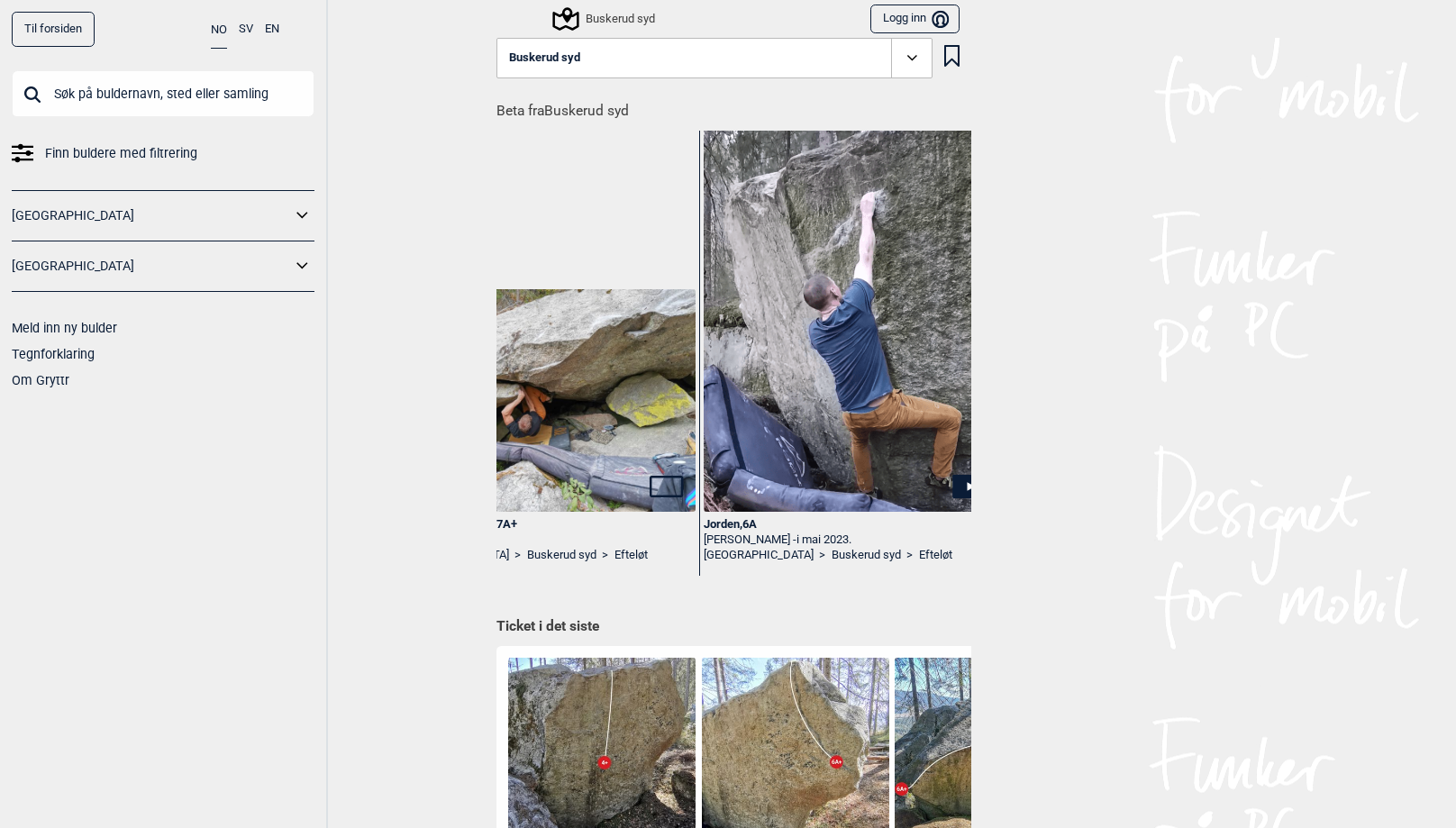
scroll to position [0, 711]
click at [918, 555] on link "Efteløt" at bounding box center [934, 555] width 33 height 15
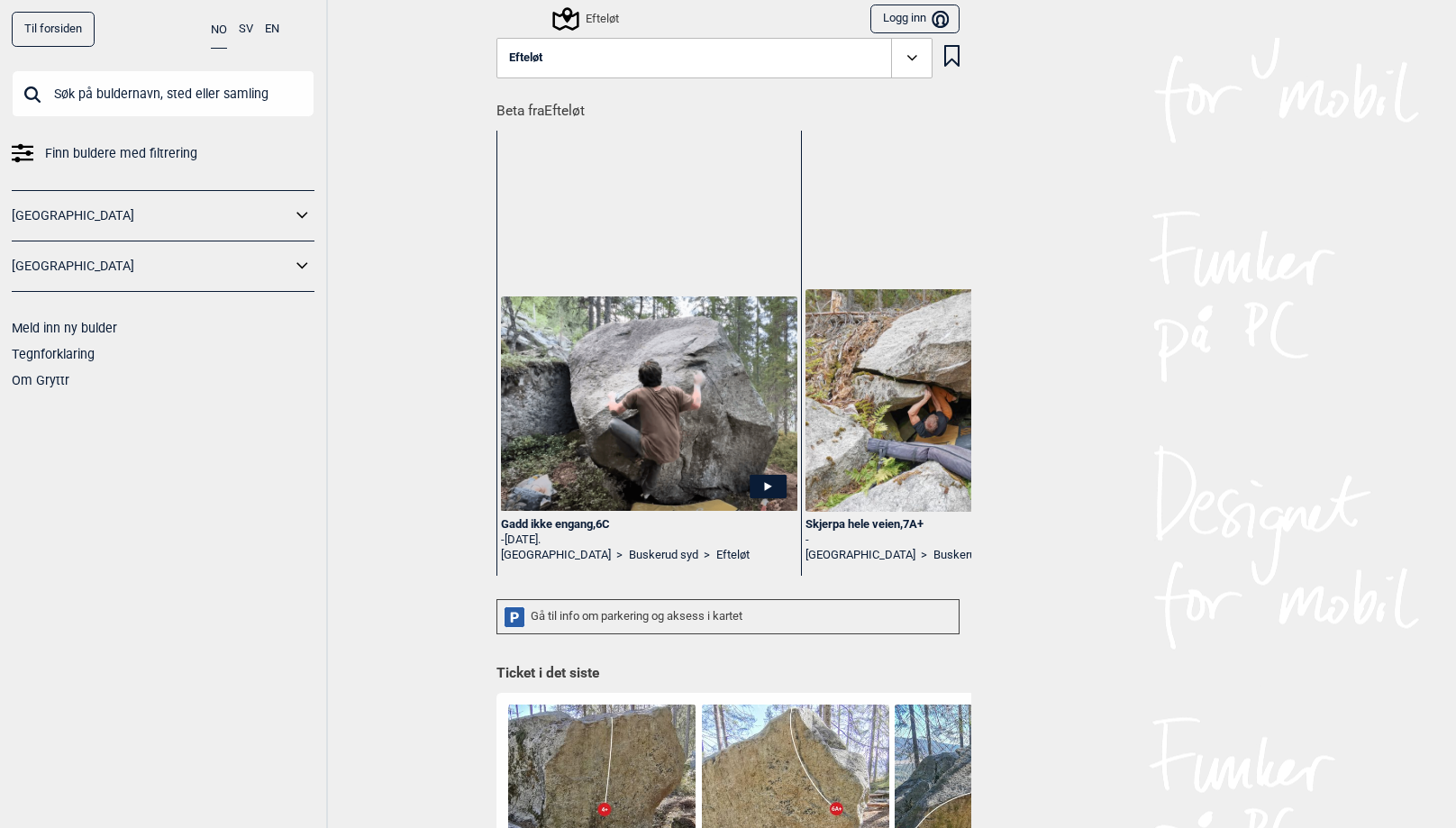
click at [710, 615] on div "Gå til info om parkering og aksess i kartet" at bounding box center [728, 616] width 463 height 35
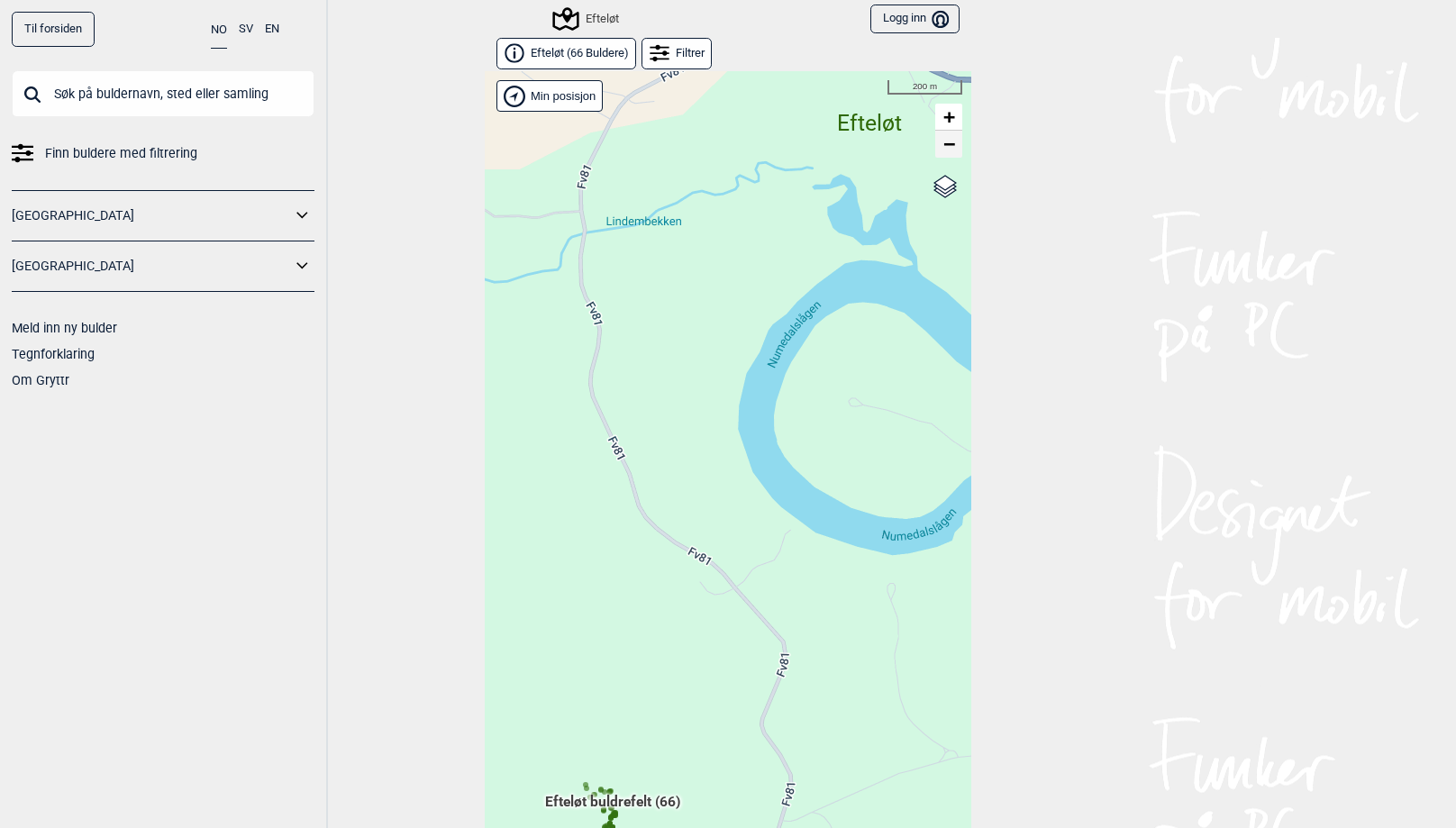
click at [949, 146] on span "−" at bounding box center [949, 144] width 11 height 23
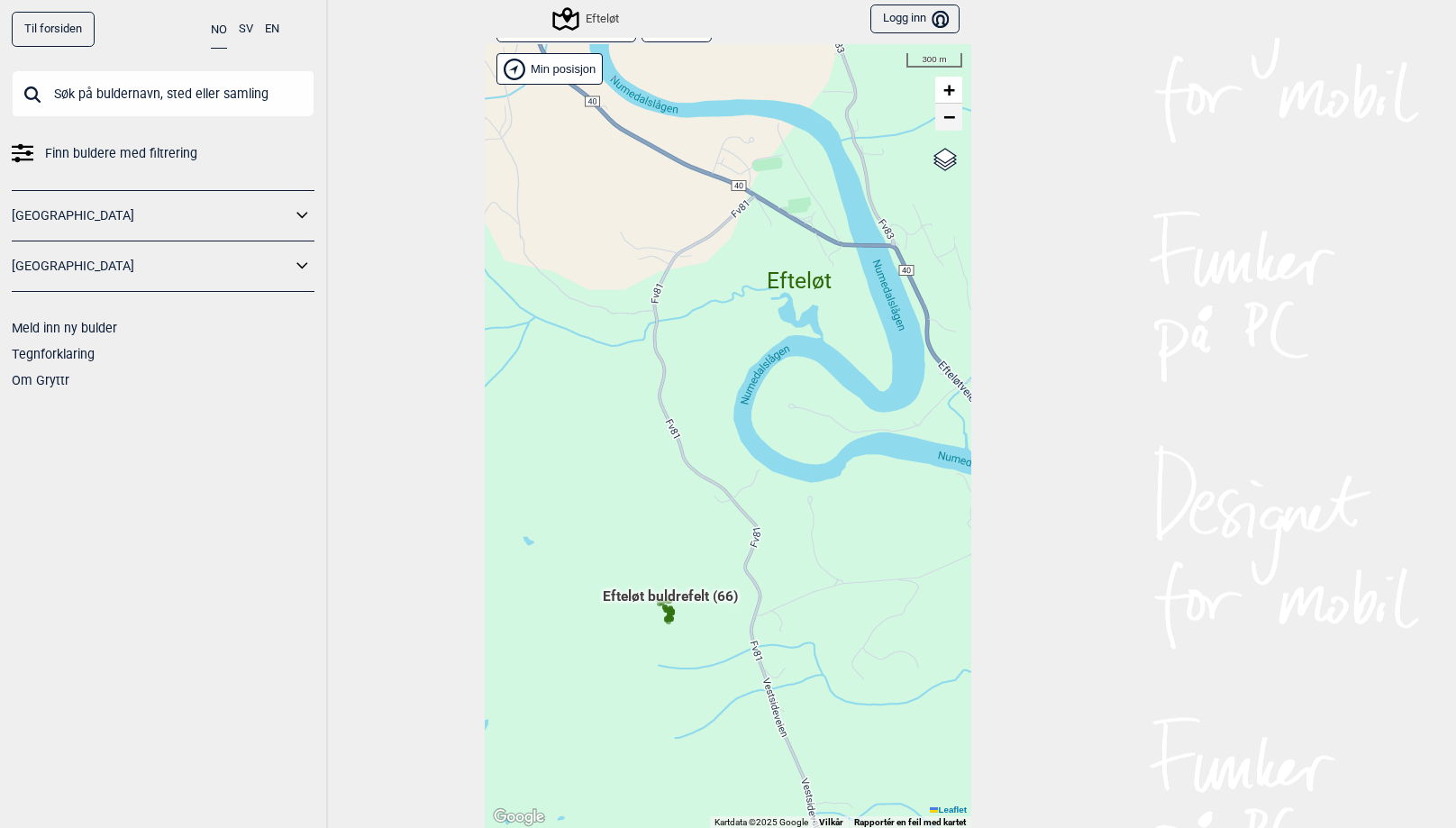
click at [951, 120] on span "−" at bounding box center [949, 117] width 11 height 23
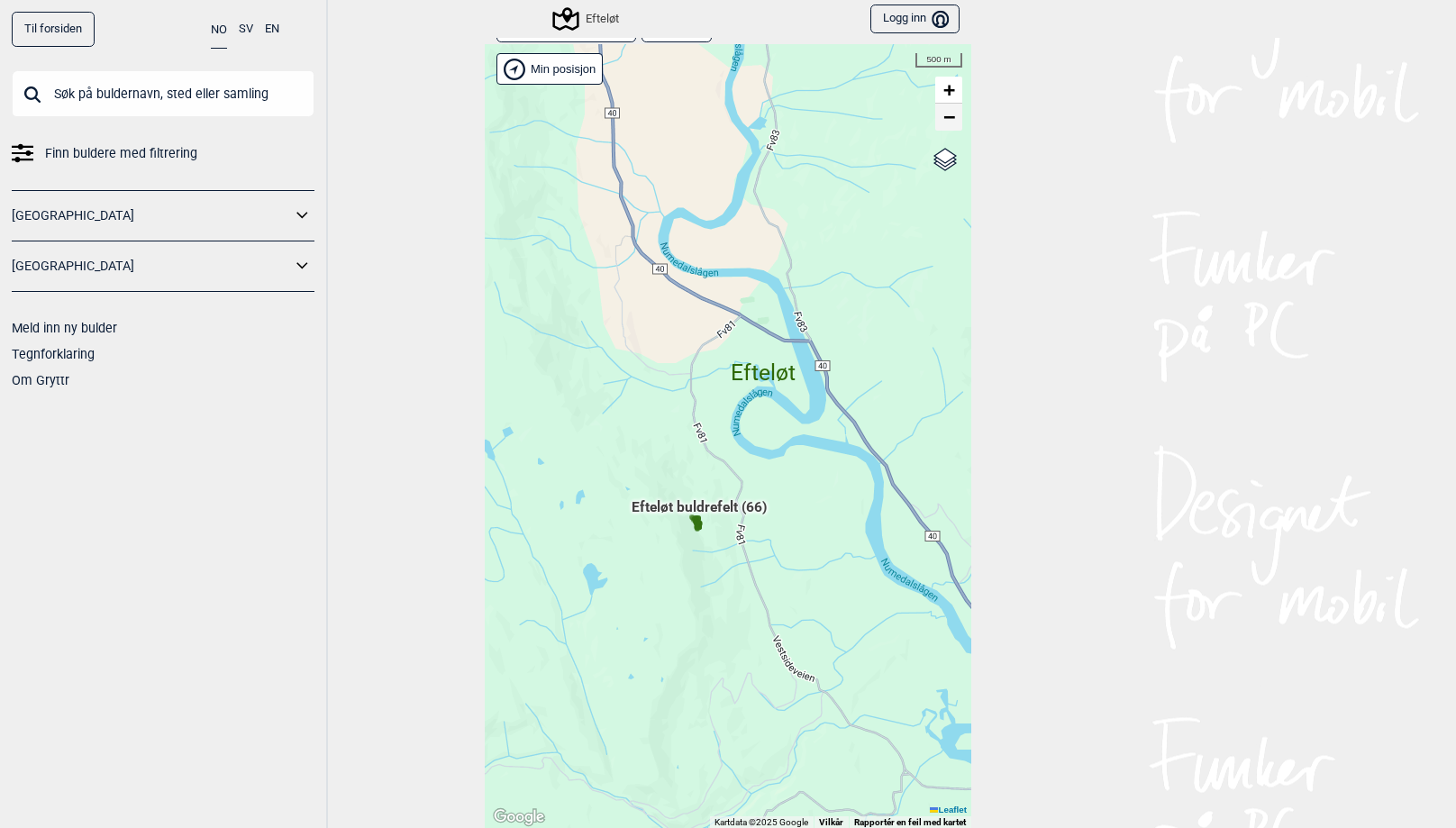
click at [947, 119] on span "−" at bounding box center [949, 117] width 11 height 23
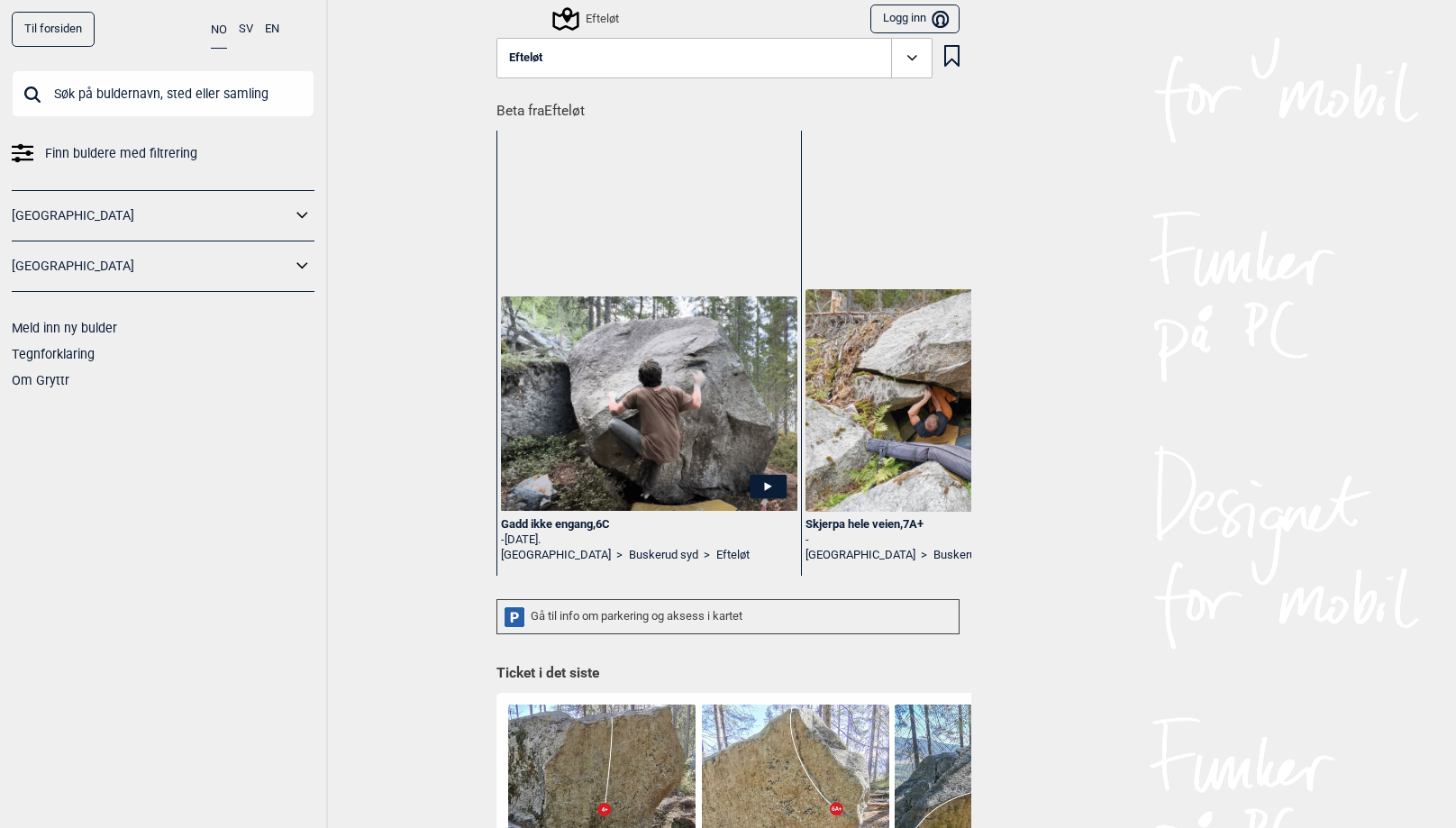
click at [909, 14] on button "Logg inn Bruker" at bounding box center [915, 19] width 90 height 30
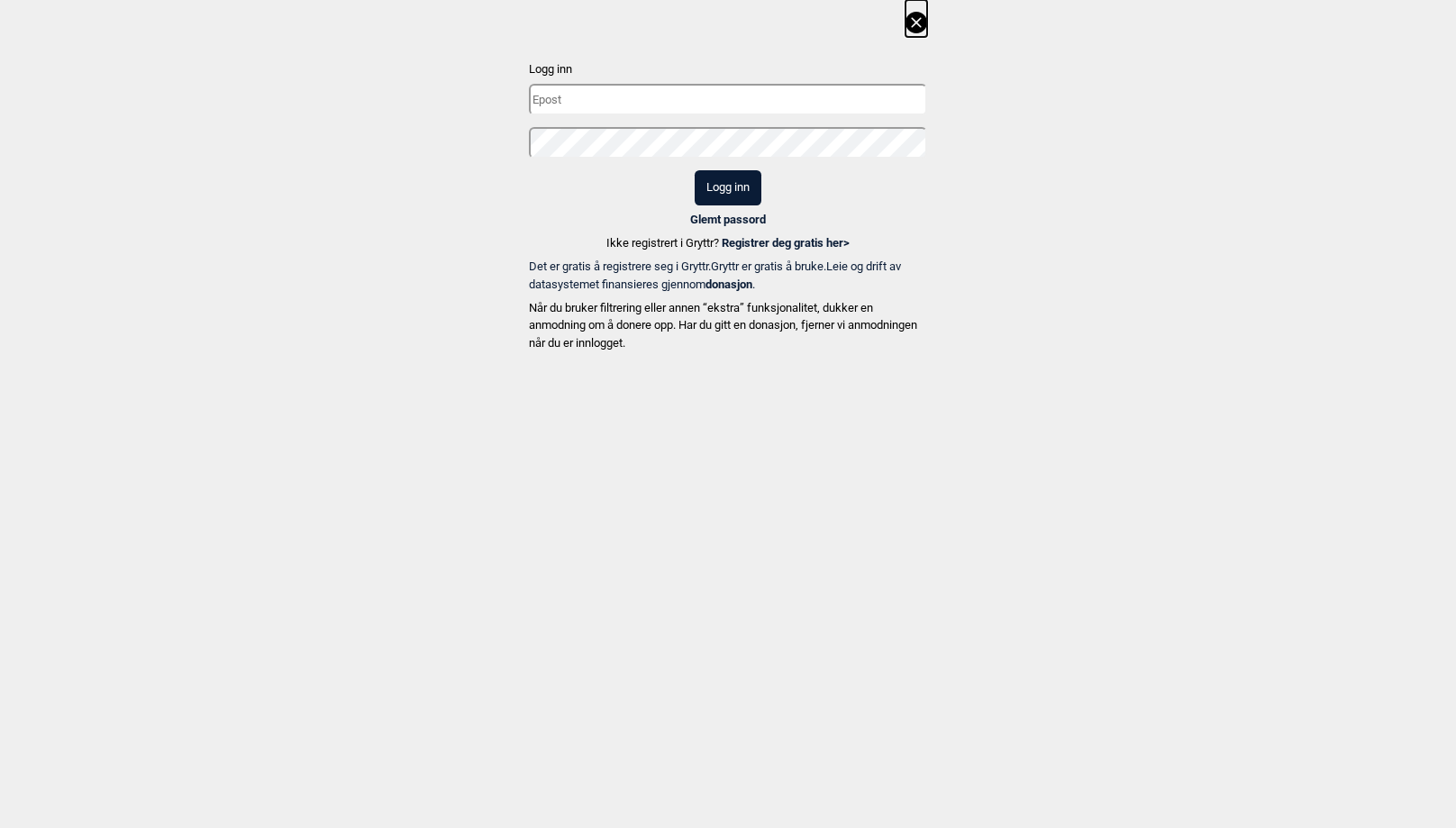
click at [563, 94] on input "text" at bounding box center [728, 99] width 399 height 31
type input "[PERSON_NAME][EMAIL_ADDRESS][DOMAIN_NAME]"
click at [723, 183] on button "Logg inn" at bounding box center [728, 188] width 67 height 35
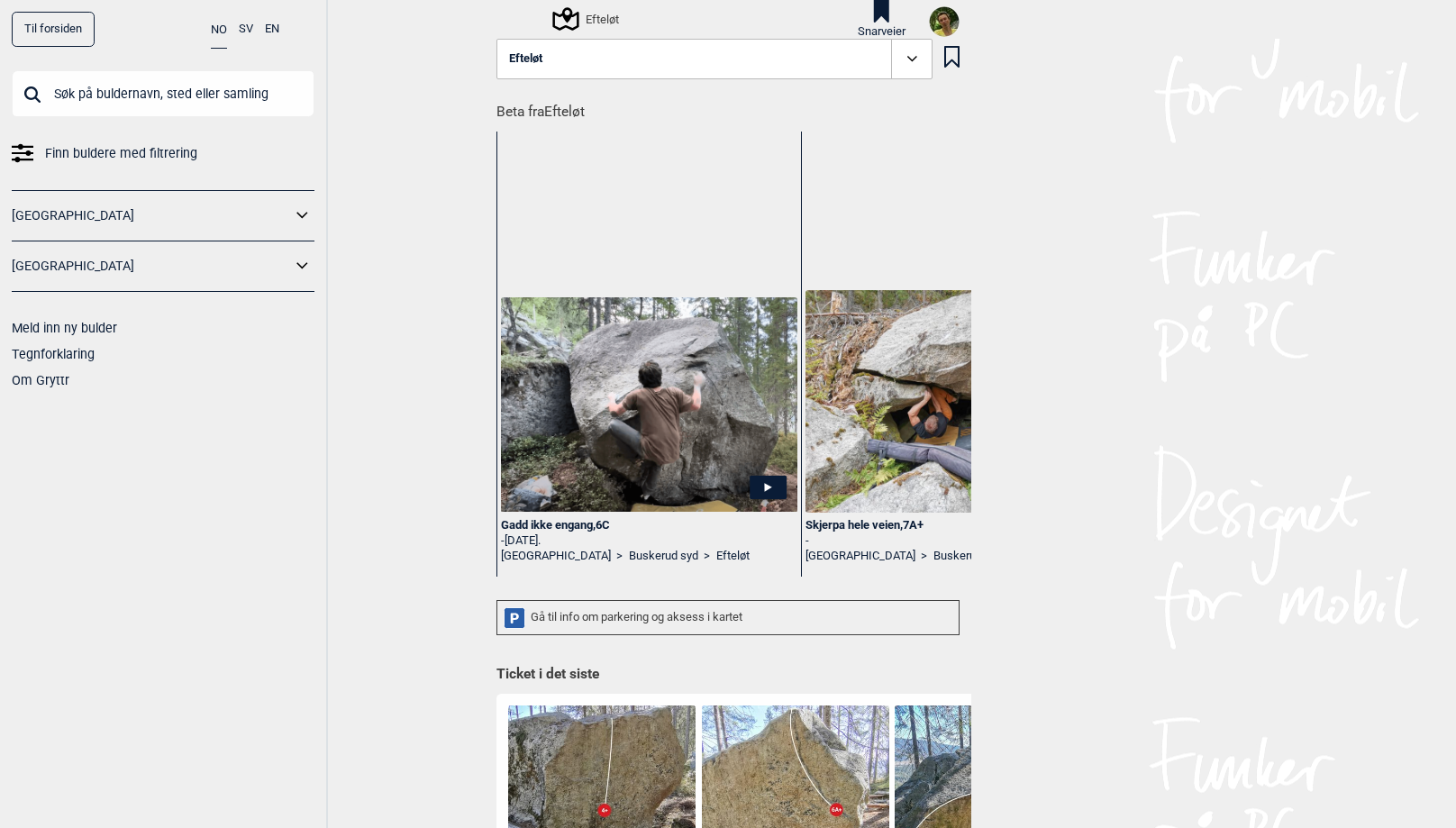
click at [943, 21] on img at bounding box center [944, 22] width 31 height 31
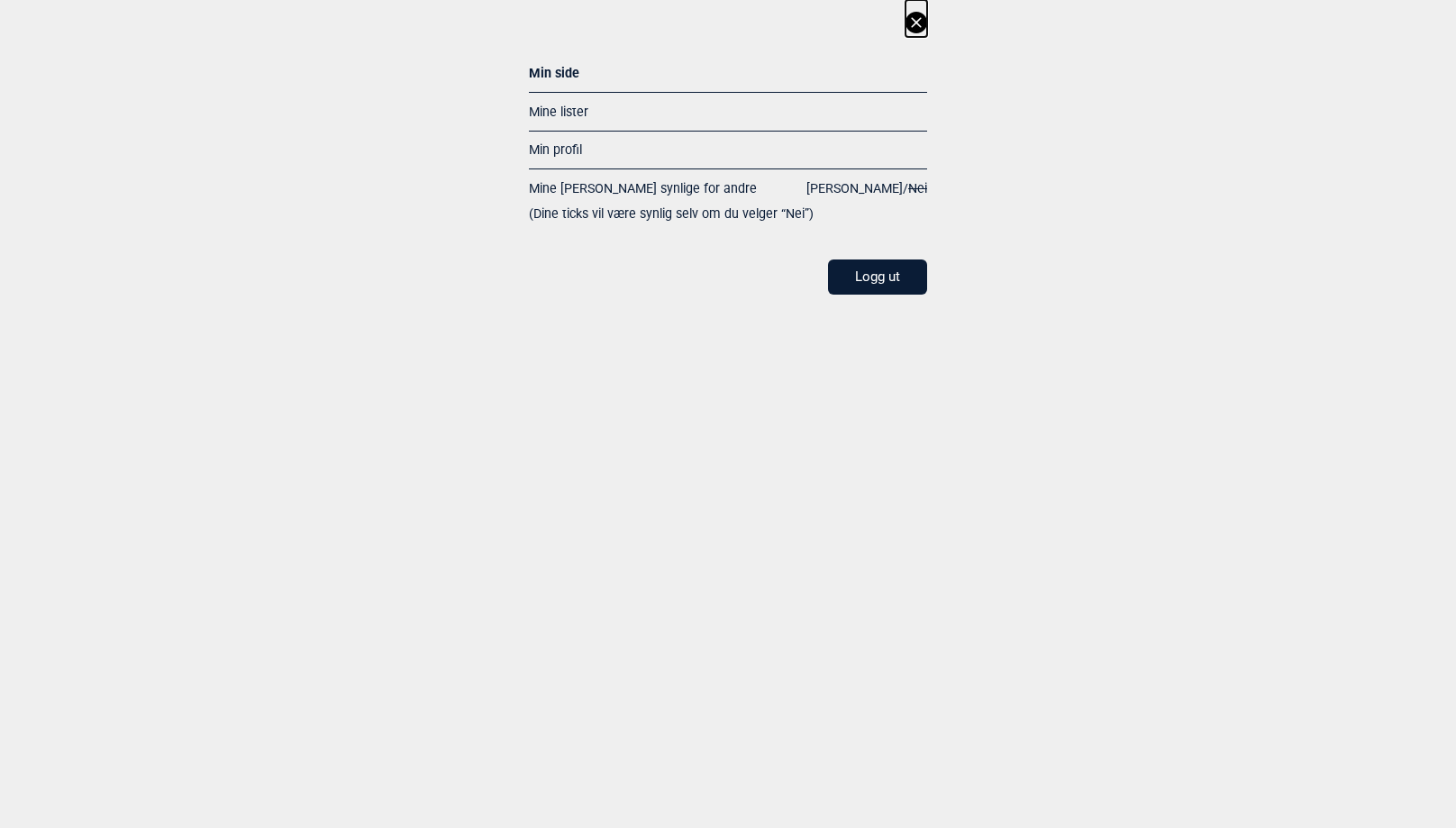
click at [913, 20] on icon at bounding box center [915, 22] width 10 height 10
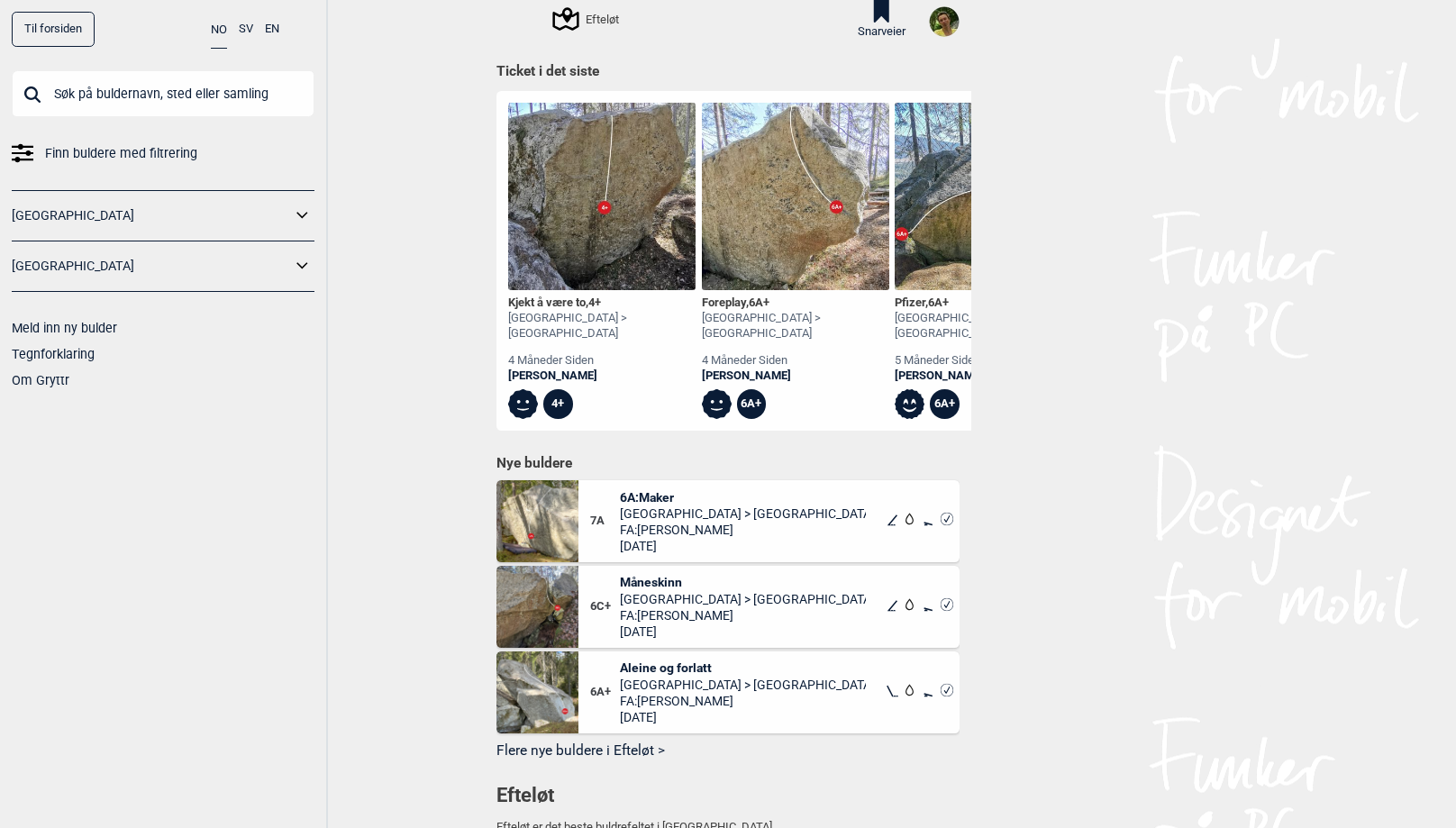
scroll to position [571, 0]
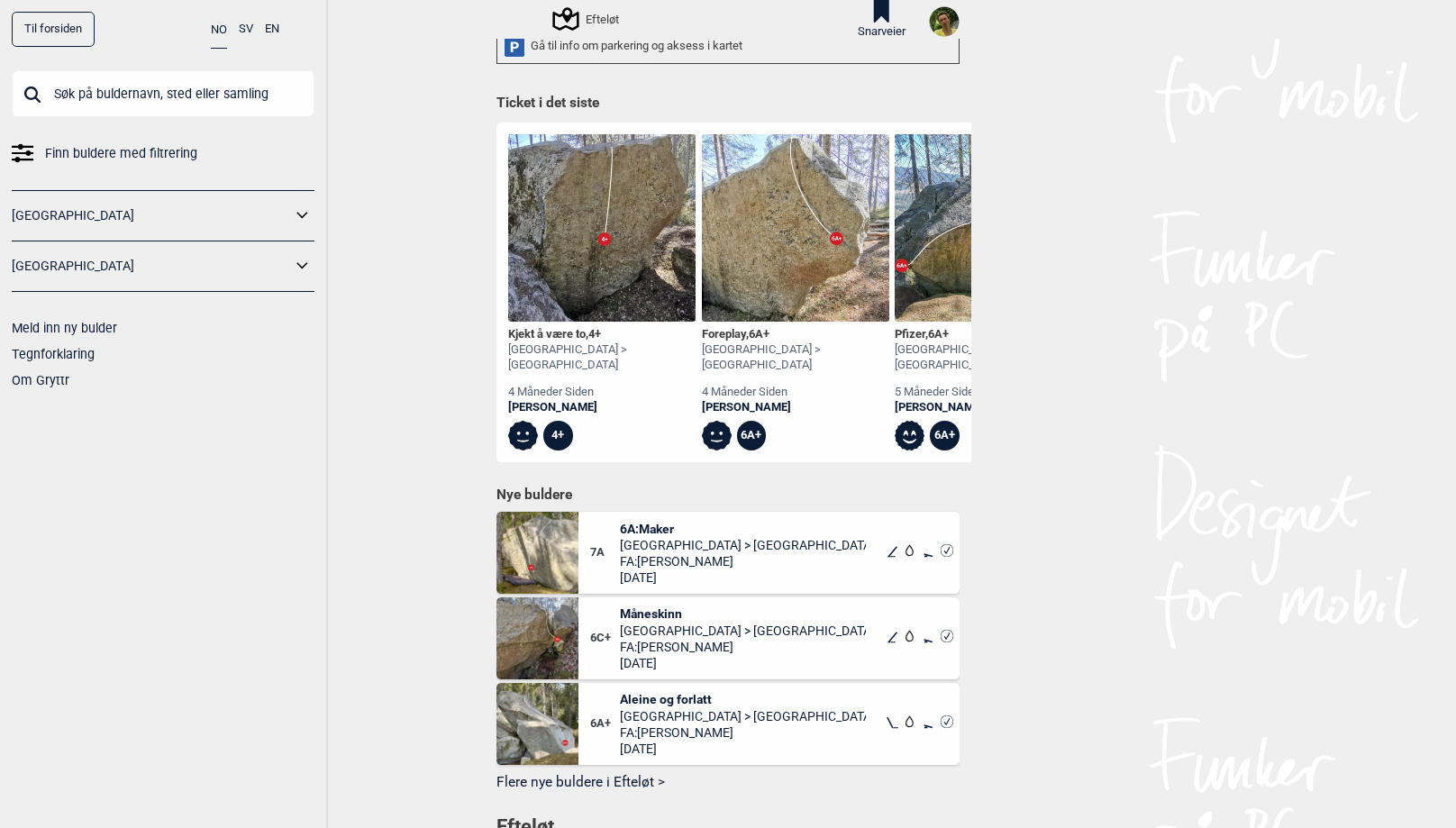
click at [942, 25] on img at bounding box center [944, 22] width 31 height 31
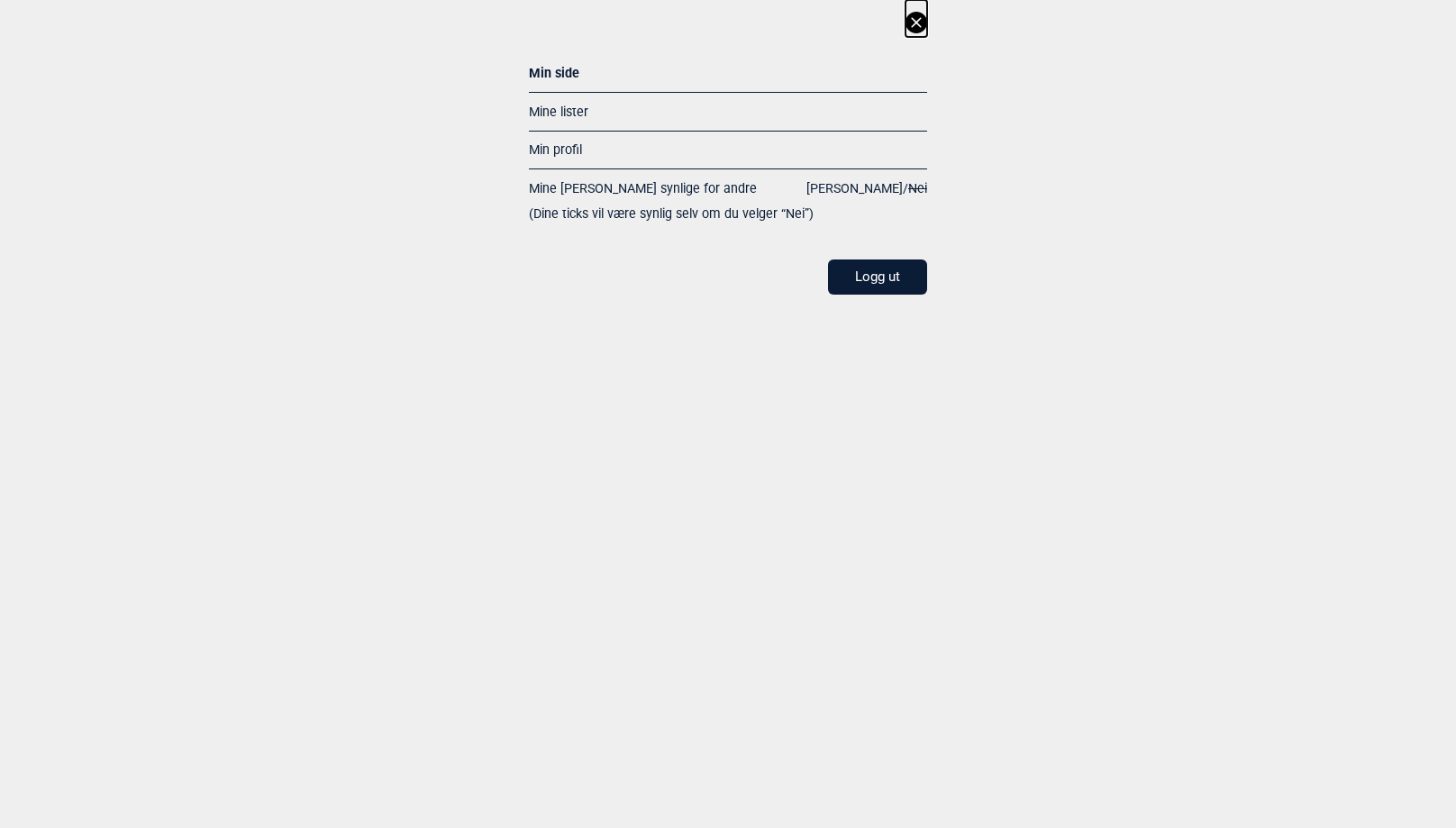
click at [591, 103] on div "Mine lister" at bounding box center [728, 111] width 399 height 39
click at [558, 113] on link "Mine lister" at bounding box center [559, 112] width 59 height 14
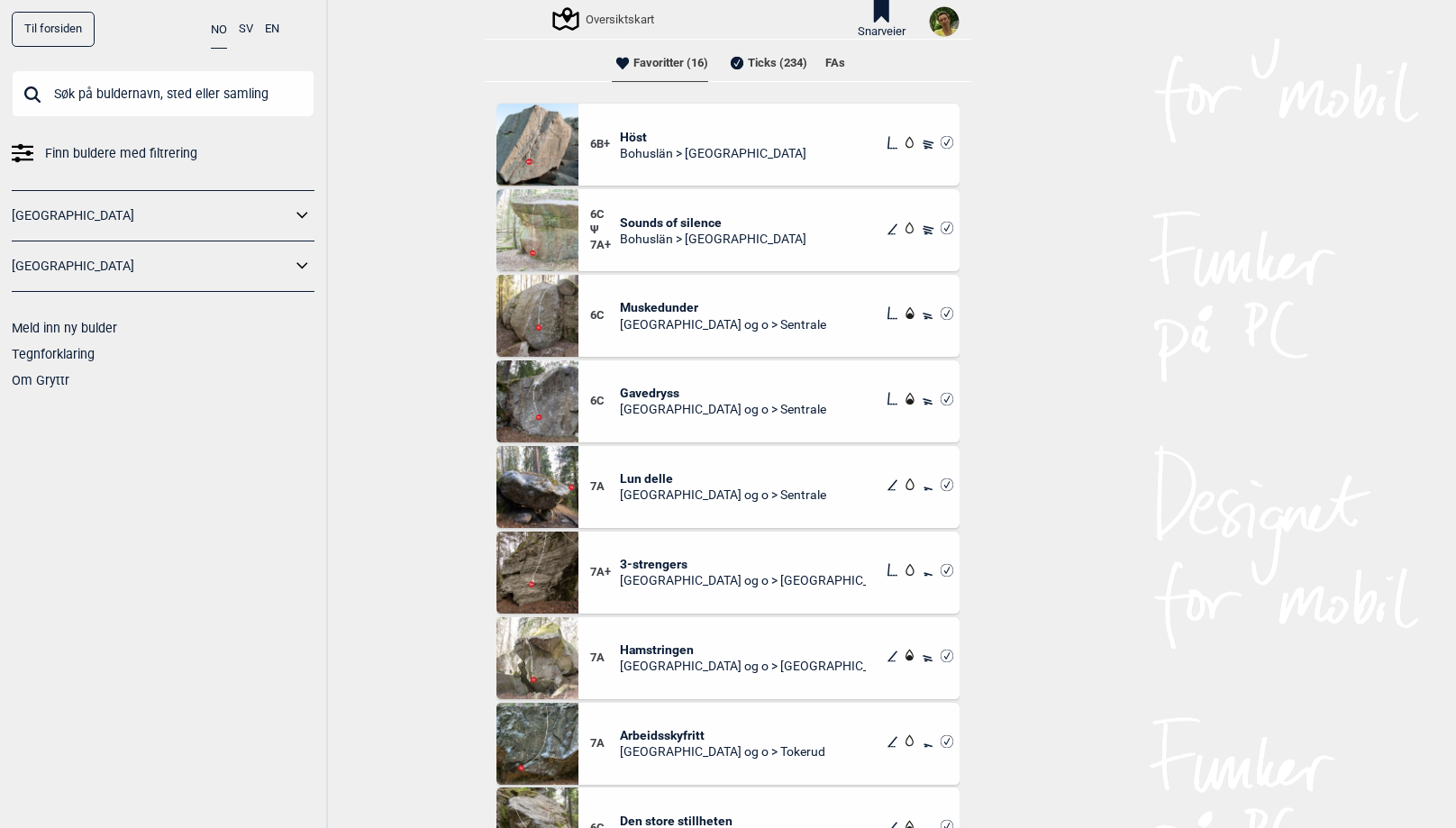
click at [749, 72] on li "Ticks (234)" at bounding box center [766, 63] width 81 height 36
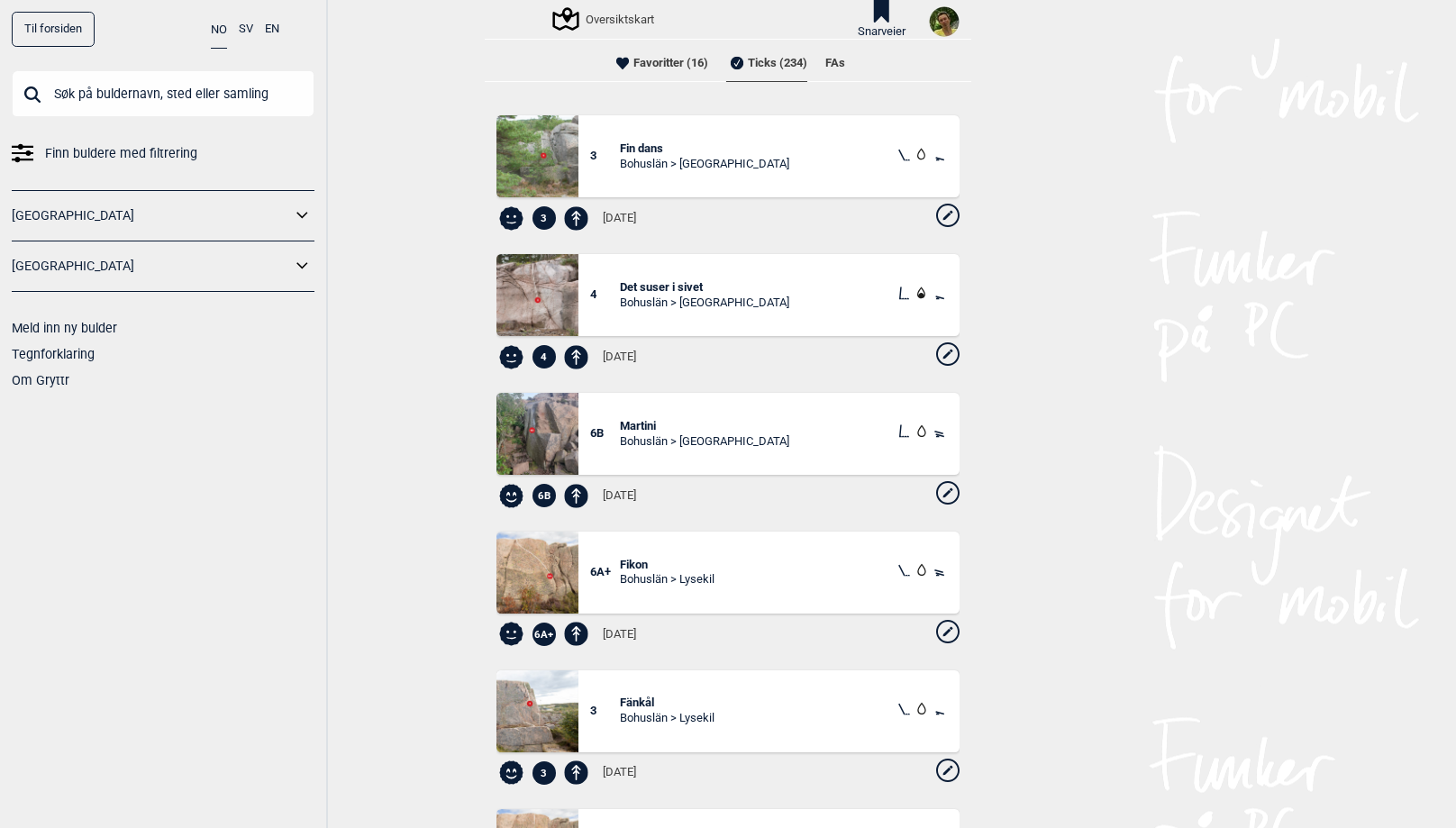
click at [633, 144] on span "Fin dans" at bounding box center [705, 149] width 170 height 15
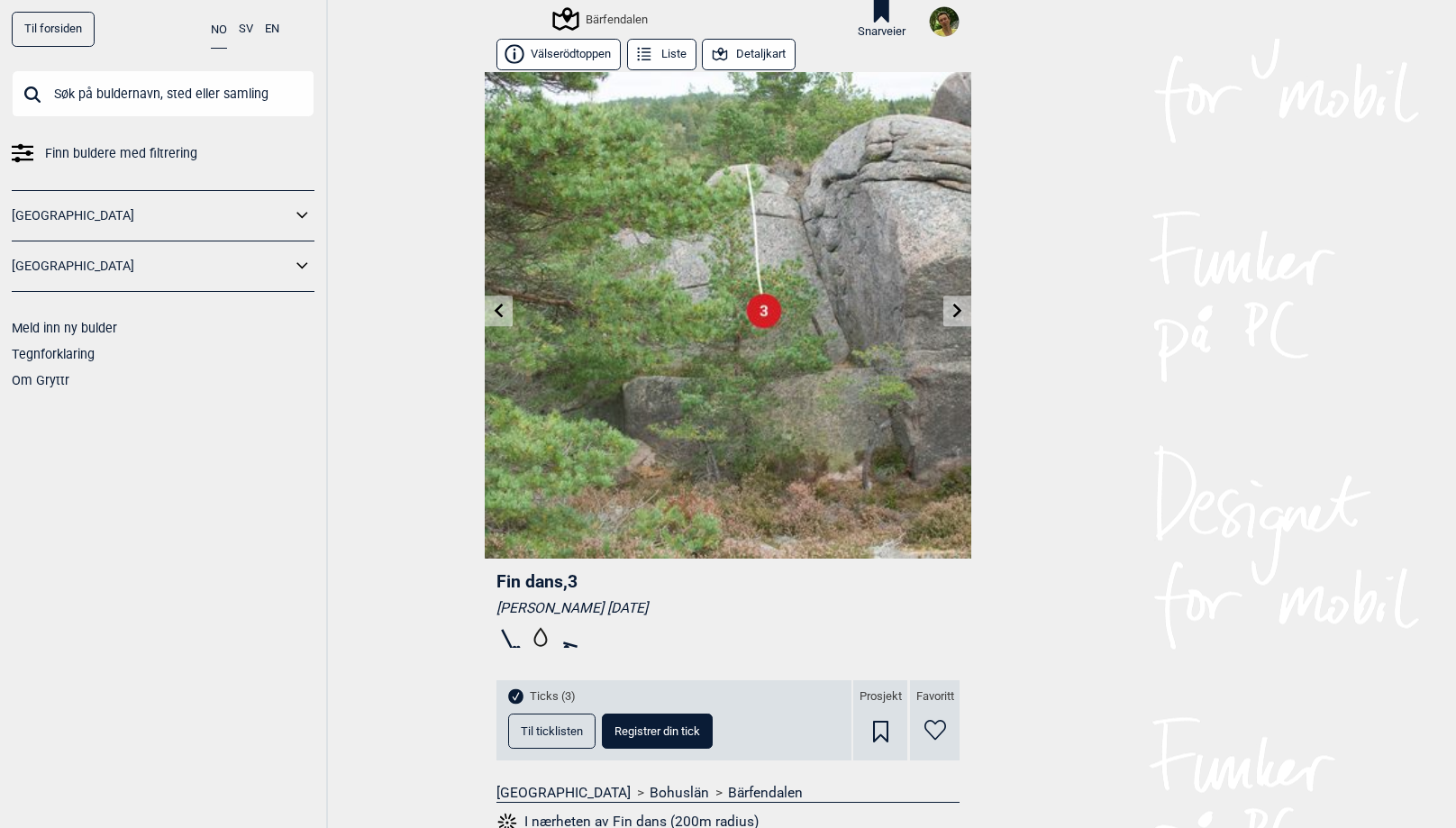
click at [661, 52] on button "Liste" at bounding box center [662, 54] width 70 height 31
